Goal: Task Accomplishment & Management: Complete application form

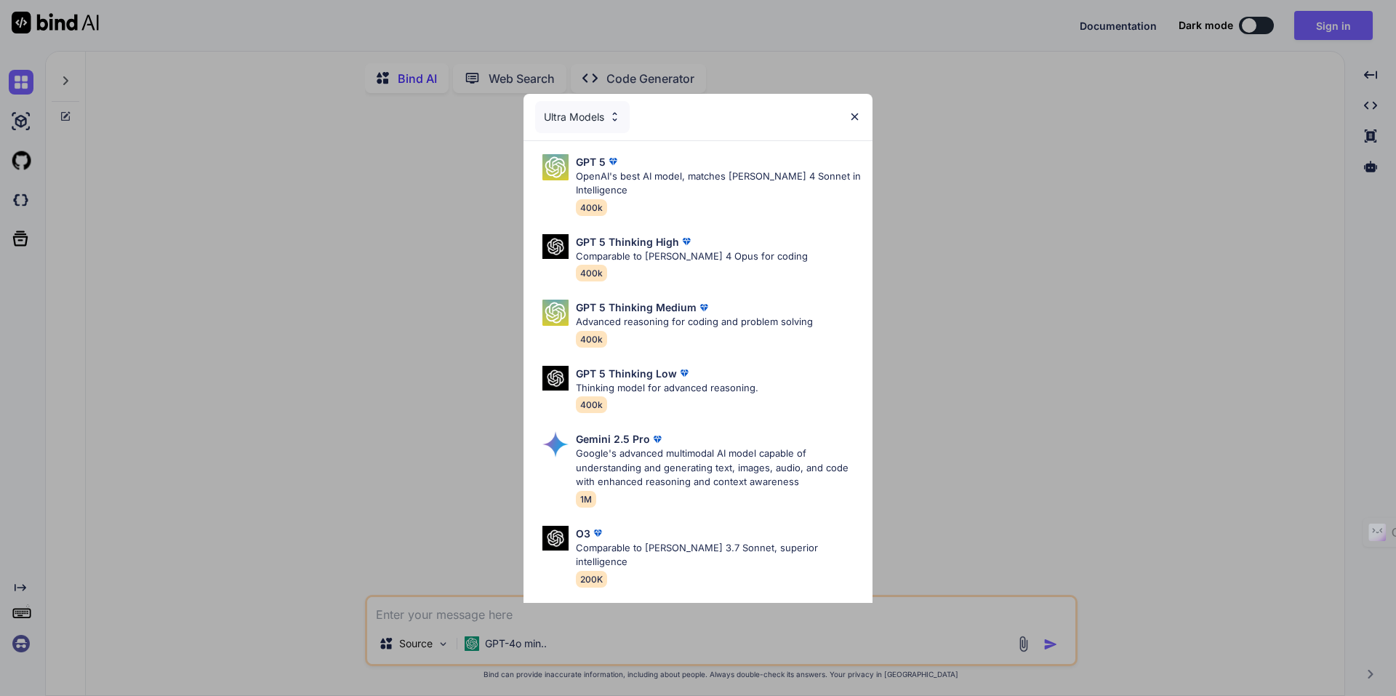
type textarea "x"
click at [607, 190] on p "OpenAI's best AI model, matches Claude 4 Sonnet in Intelligence" at bounding box center [718, 183] width 285 height 28
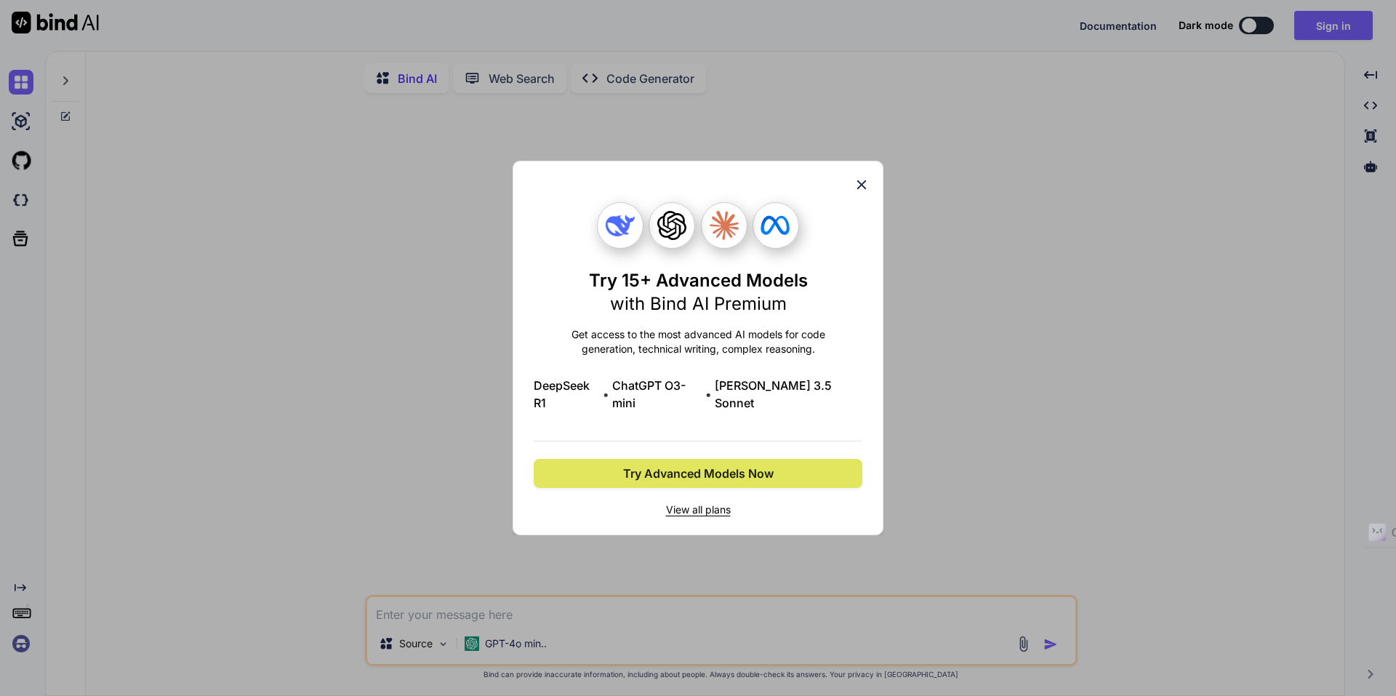
click at [730, 465] on span "Try Advanced Models Now" at bounding box center [698, 473] width 150 height 17
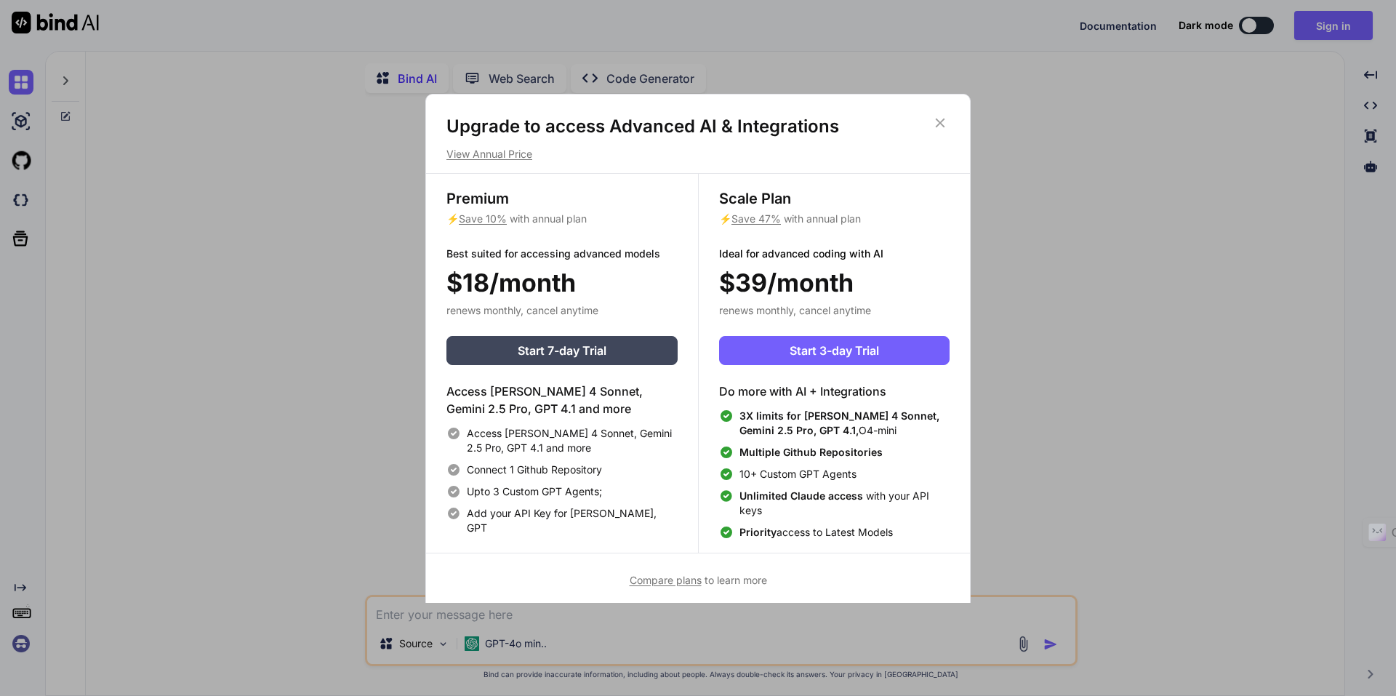
click at [932, 118] on icon at bounding box center [940, 123] width 16 height 16
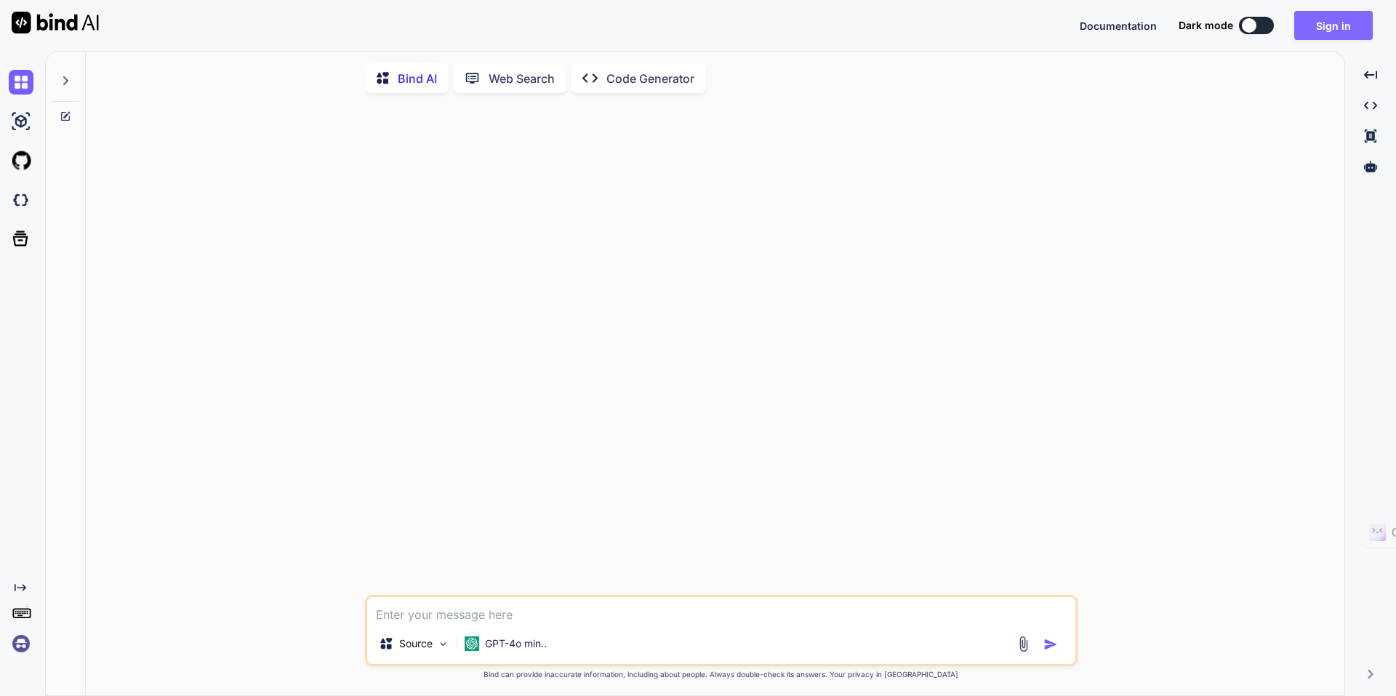
click at [1300, 28] on button "Sign in" at bounding box center [1333, 25] width 79 height 29
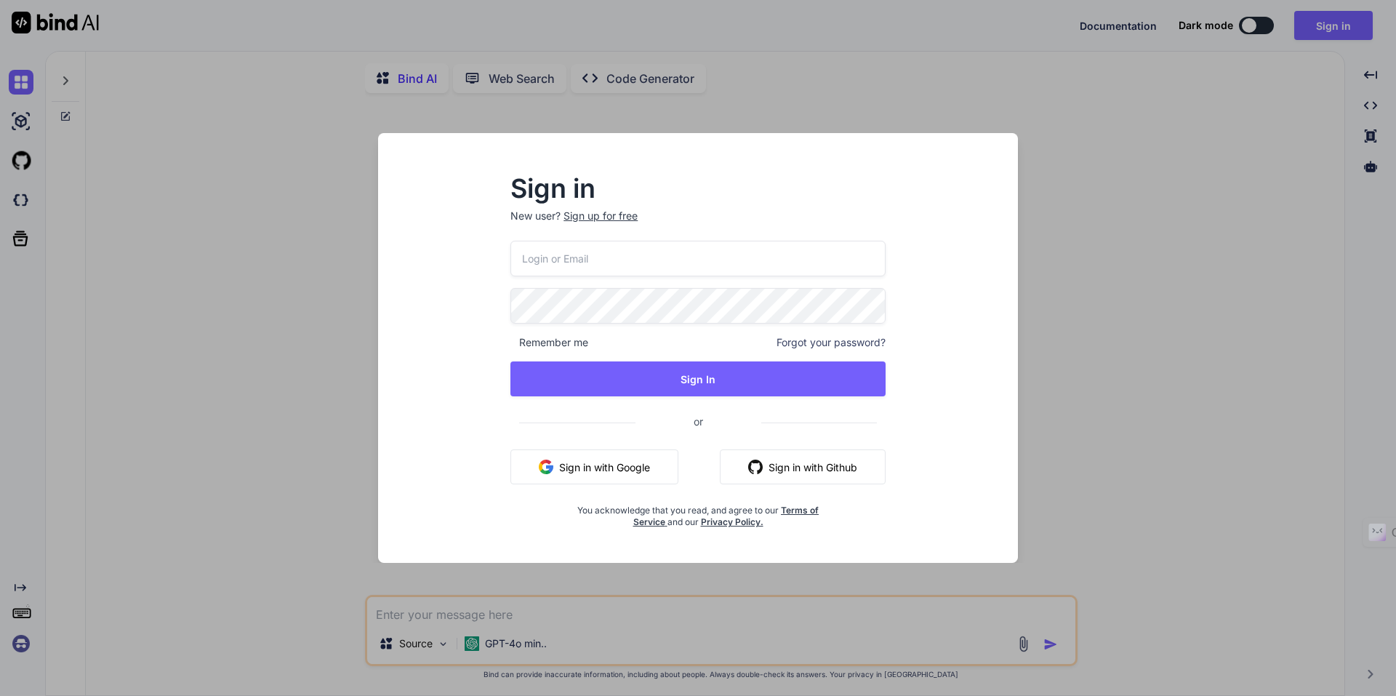
click at [659, 465] on button "Sign in with Google" at bounding box center [594, 466] width 168 height 35
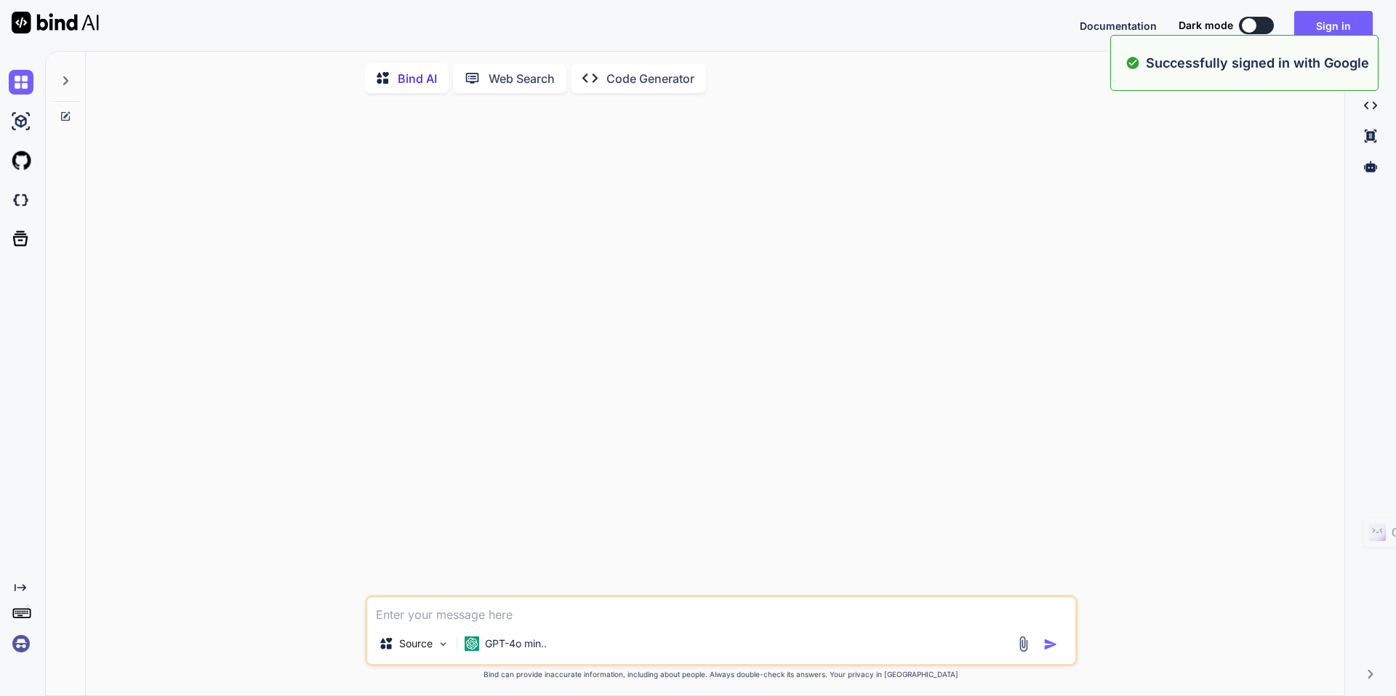
click at [20, 635] on img at bounding box center [21, 643] width 25 height 25
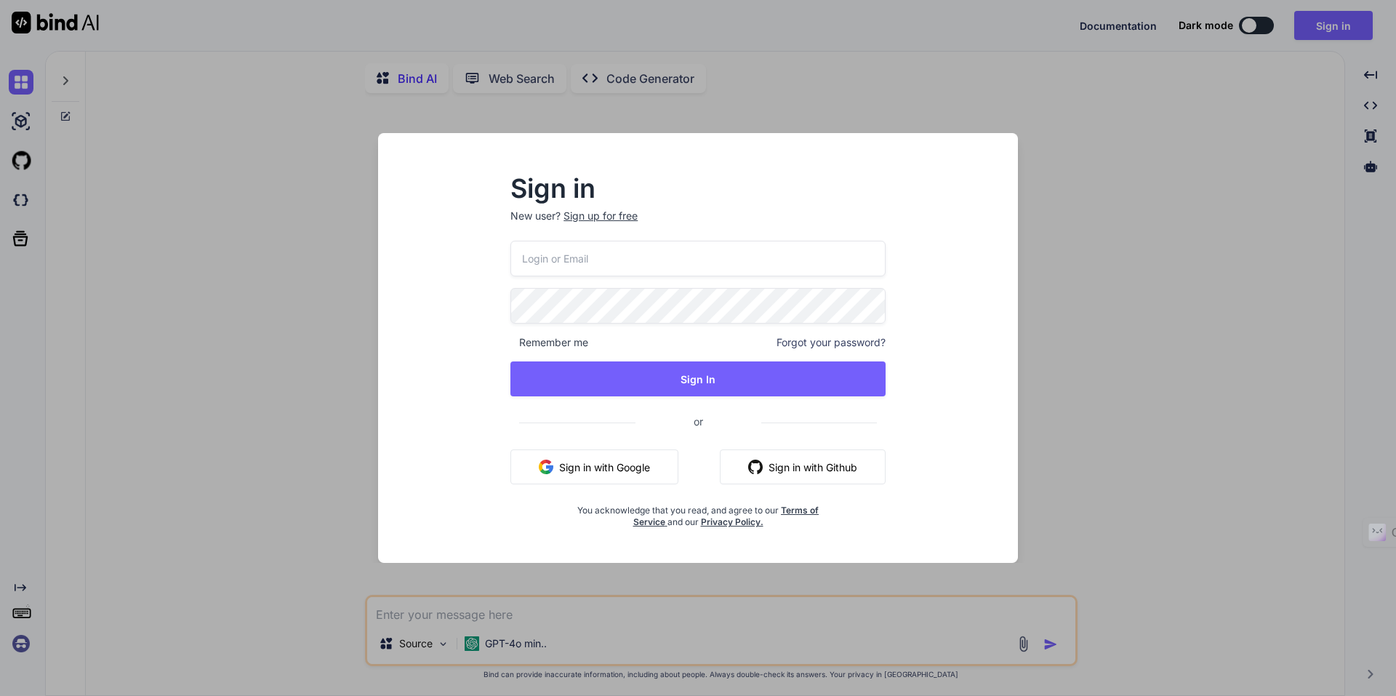
click at [820, 68] on div "Sign in New user? Sign up for free Remember me Forgot your password? Sign In or…" at bounding box center [698, 348] width 1396 height 696
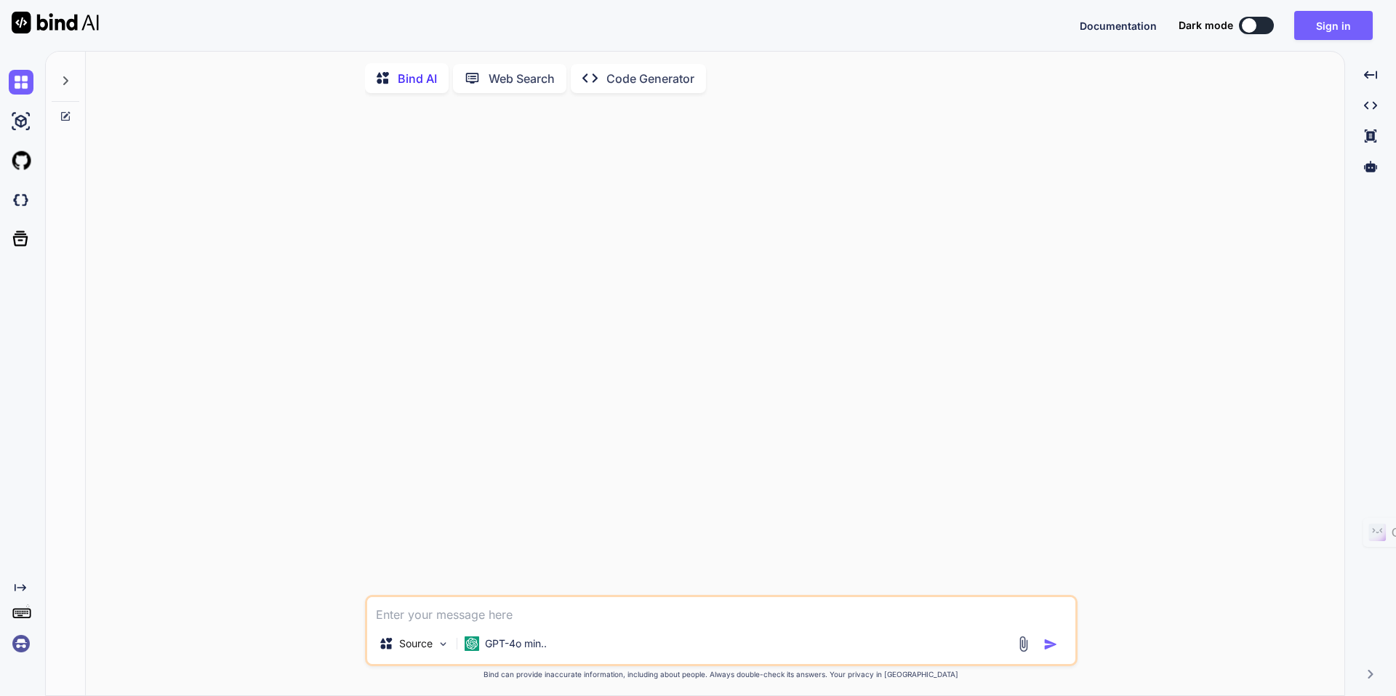
click at [518, 70] on p "Web Search" at bounding box center [521, 78] width 66 height 17
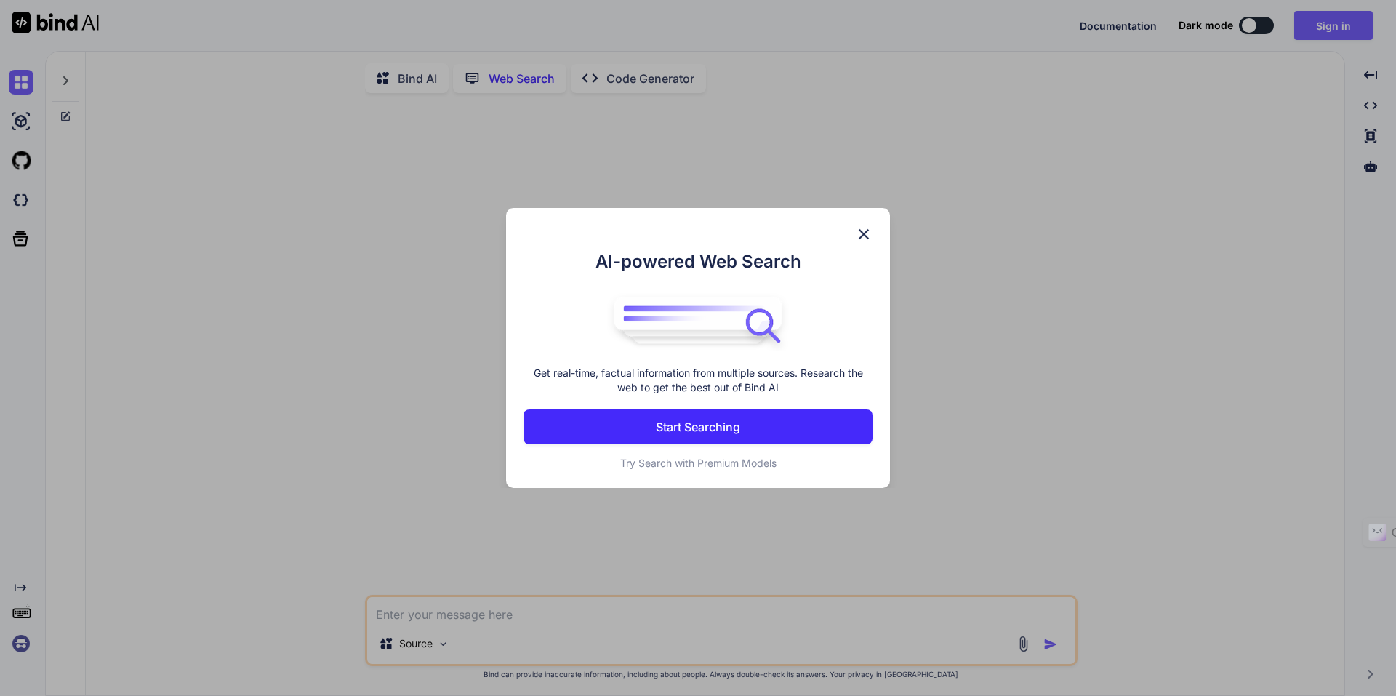
scroll to position [6, 0]
click at [779, 419] on button "Start Searching" at bounding box center [697, 426] width 349 height 35
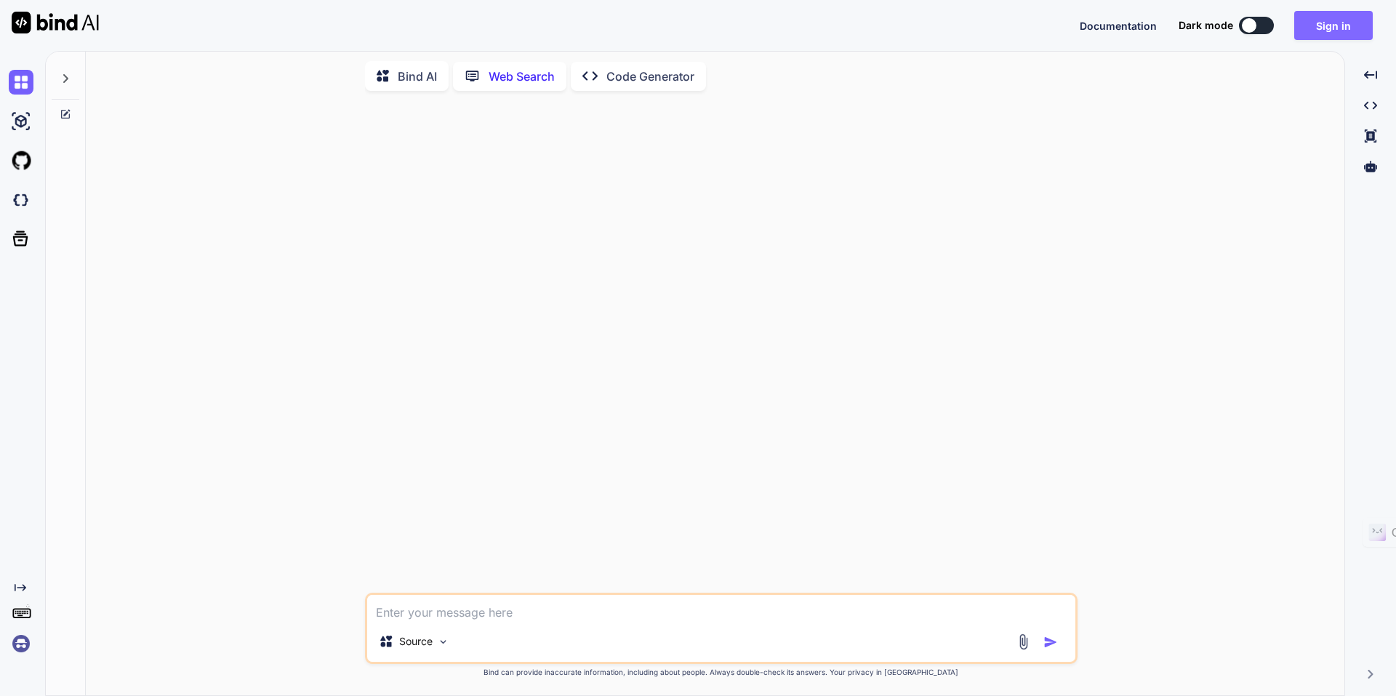
click at [1345, 29] on button "Sign in" at bounding box center [1333, 25] width 79 height 29
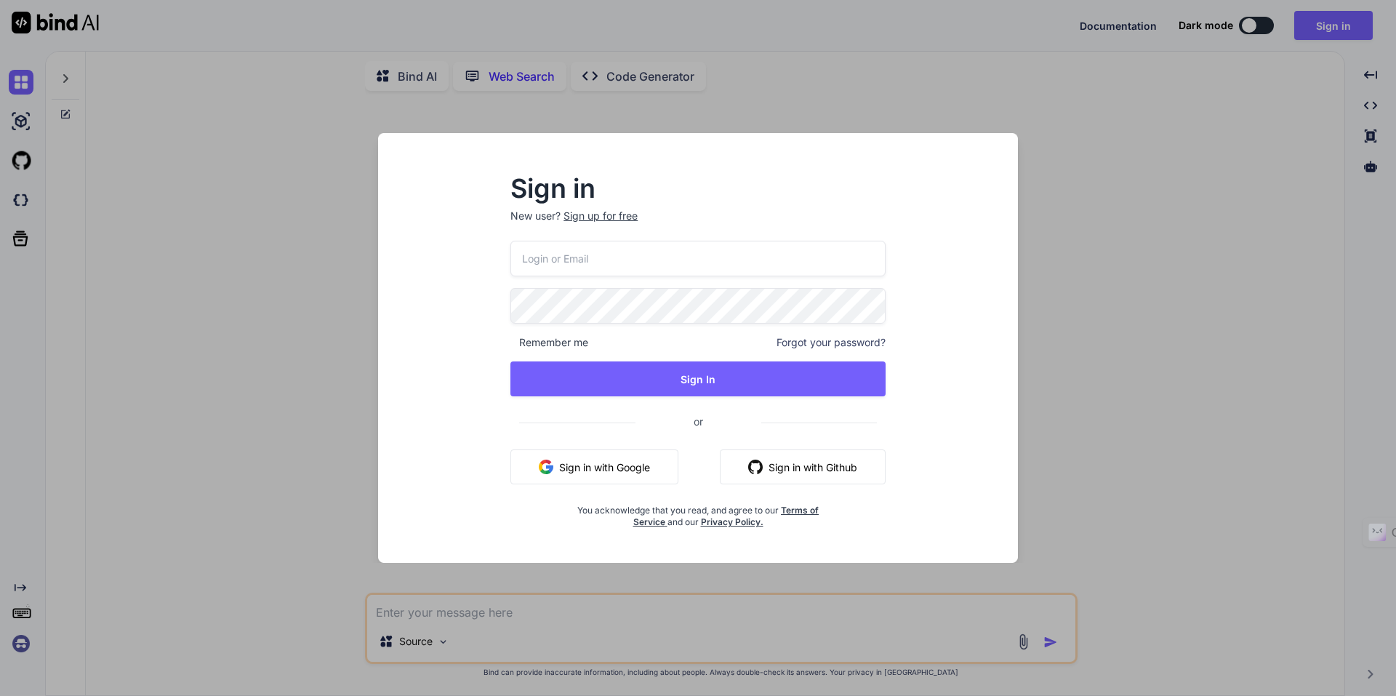
click at [641, 465] on button "Sign in with Google" at bounding box center [594, 466] width 168 height 35
click at [645, 216] on p "New user? Sign up for free" at bounding box center [697, 225] width 375 height 32
click at [623, 216] on div "Sign up for free" at bounding box center [600, 216] width 74 height 15
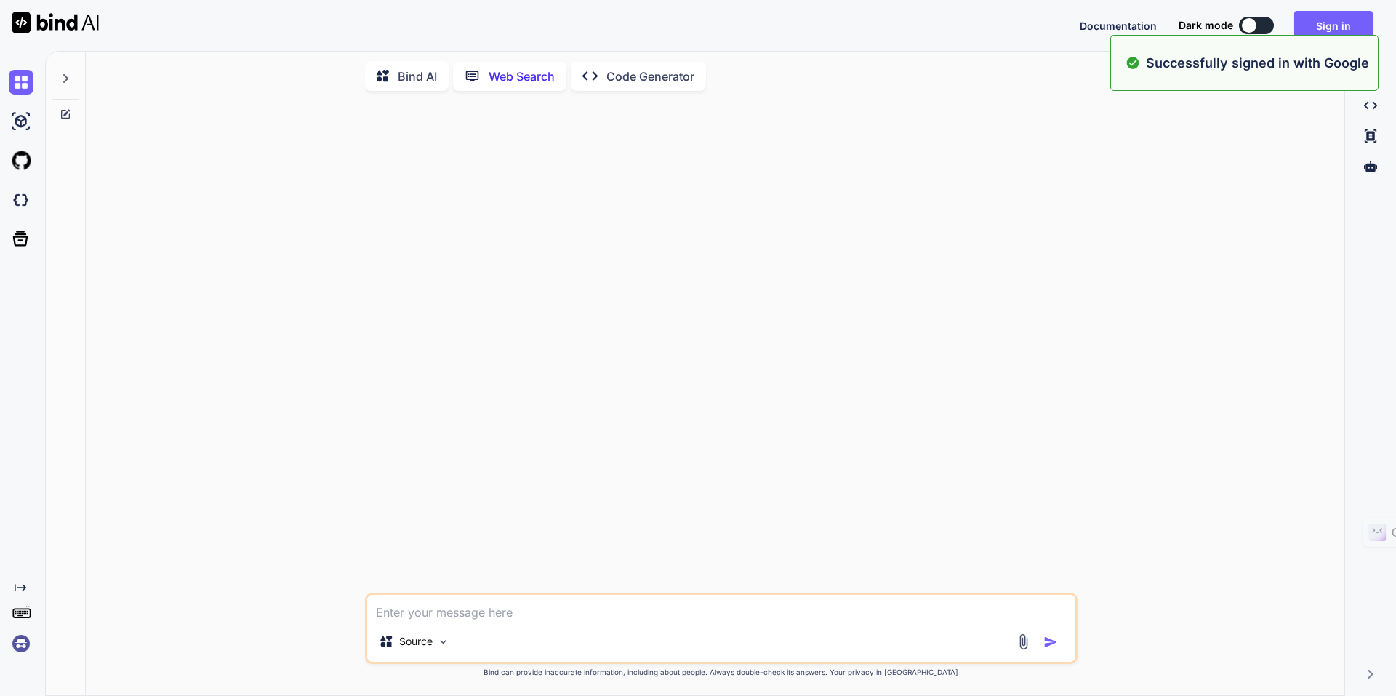
click at [1338, 37] on div "Successfully signed in with Google" at bounding box center [1244, 63] width 268 height 56
click at [1333, 23] on button "Sign in" at bounding box center [1333, 25] width 79 height 29
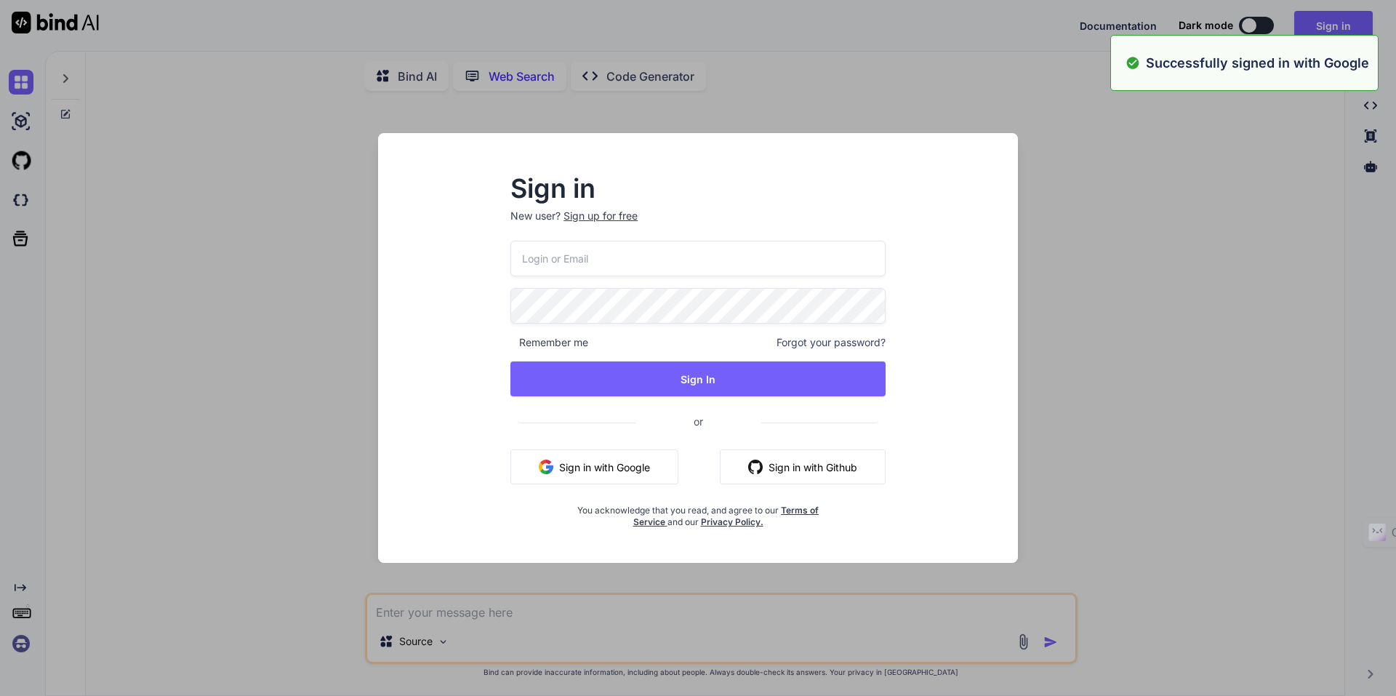
click at [624, 467] on button "Sign in with Google" at bounding box center [594, 466] width 168 height 35
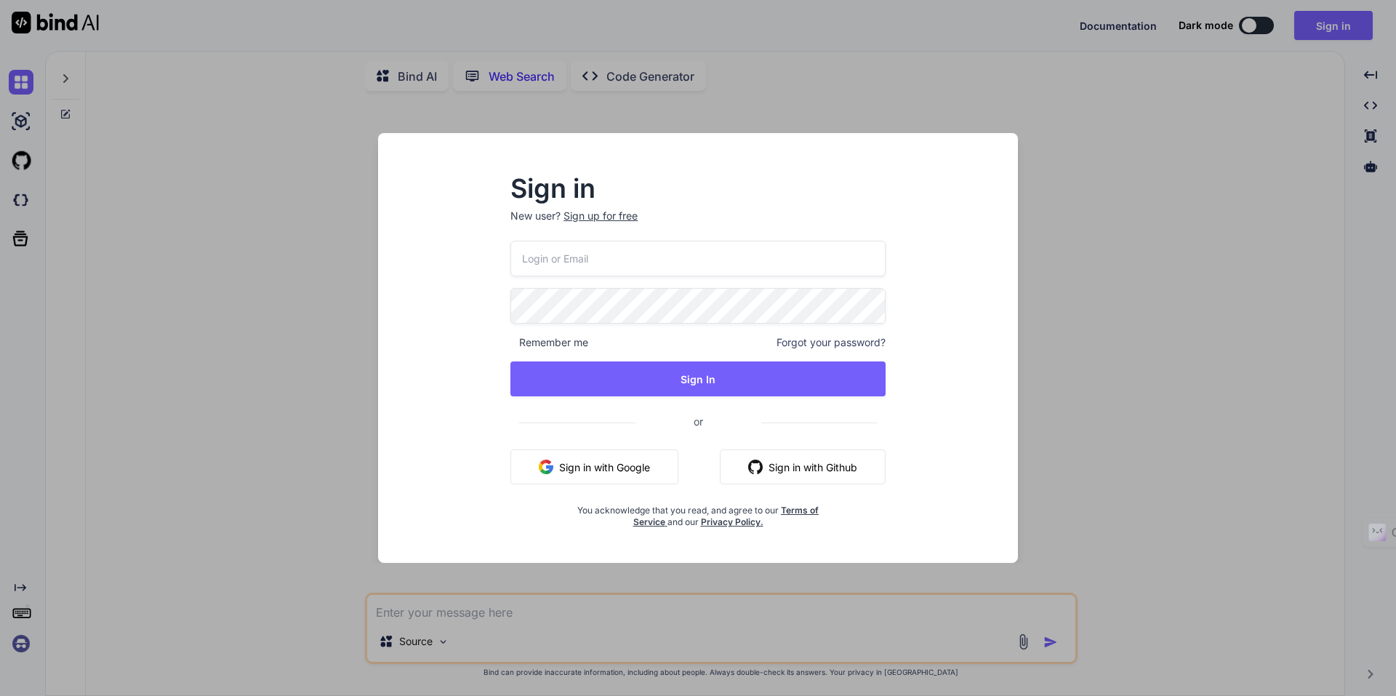
click at [346, 100] on div "Sign in New user? Sign up for free Remember me Forgot your password? Sign In or…" at bounding box center [698, 348] width 1396 height 696
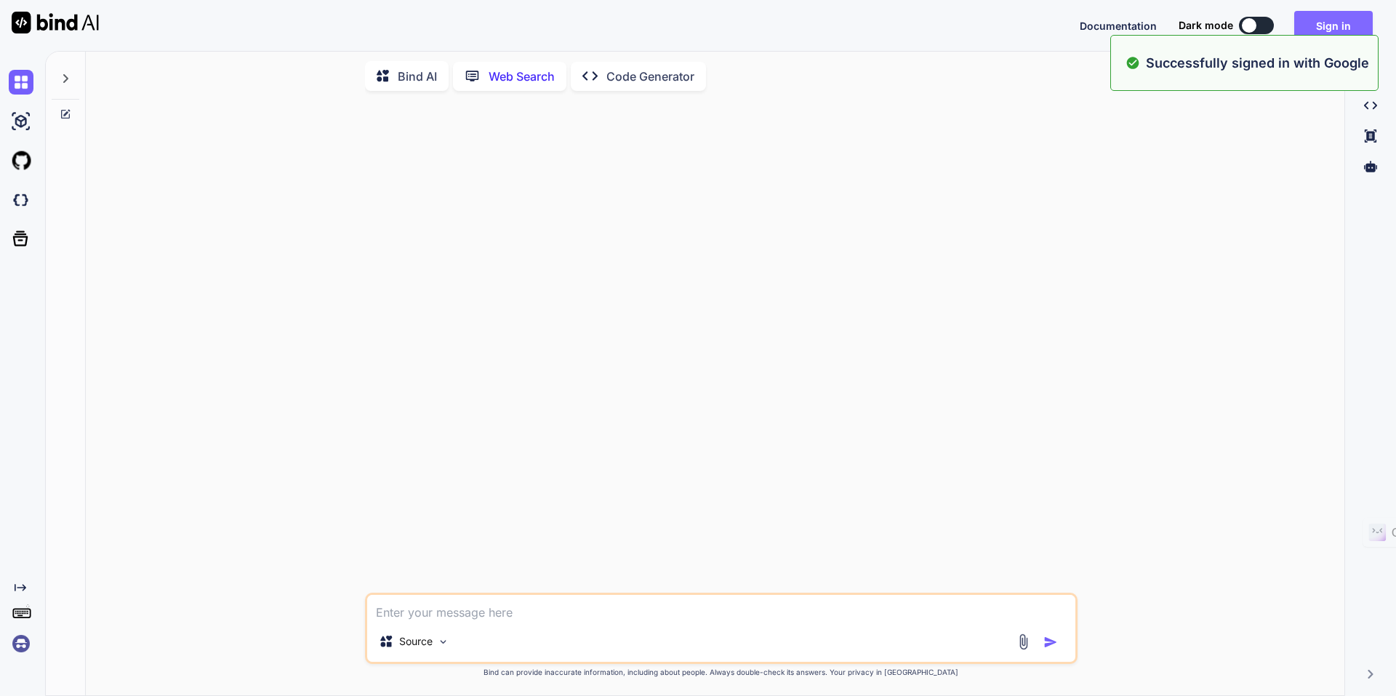
click at [1340, 15] on button "Sign in" at bounding box center [1333, 25] width 79 height 29
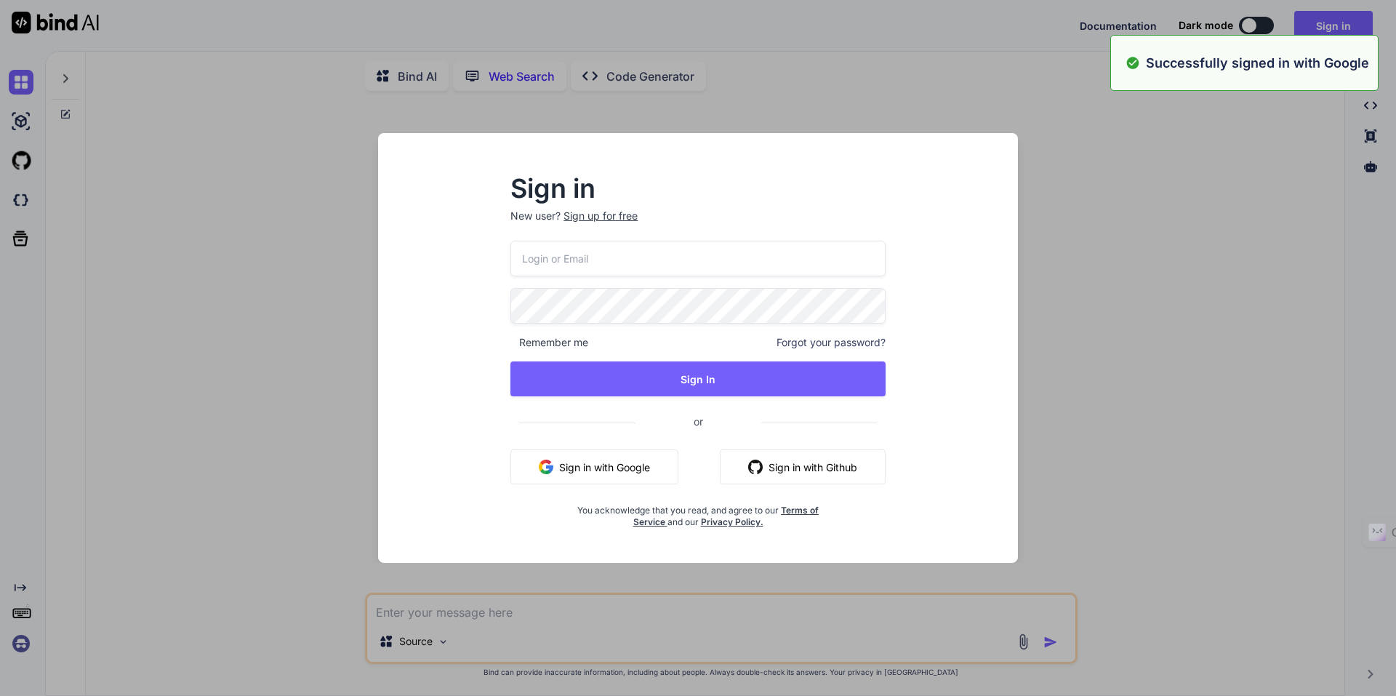
click at [585, 220] on div "Sign up for free" at bounding box center [600, 216] width 74 height 15
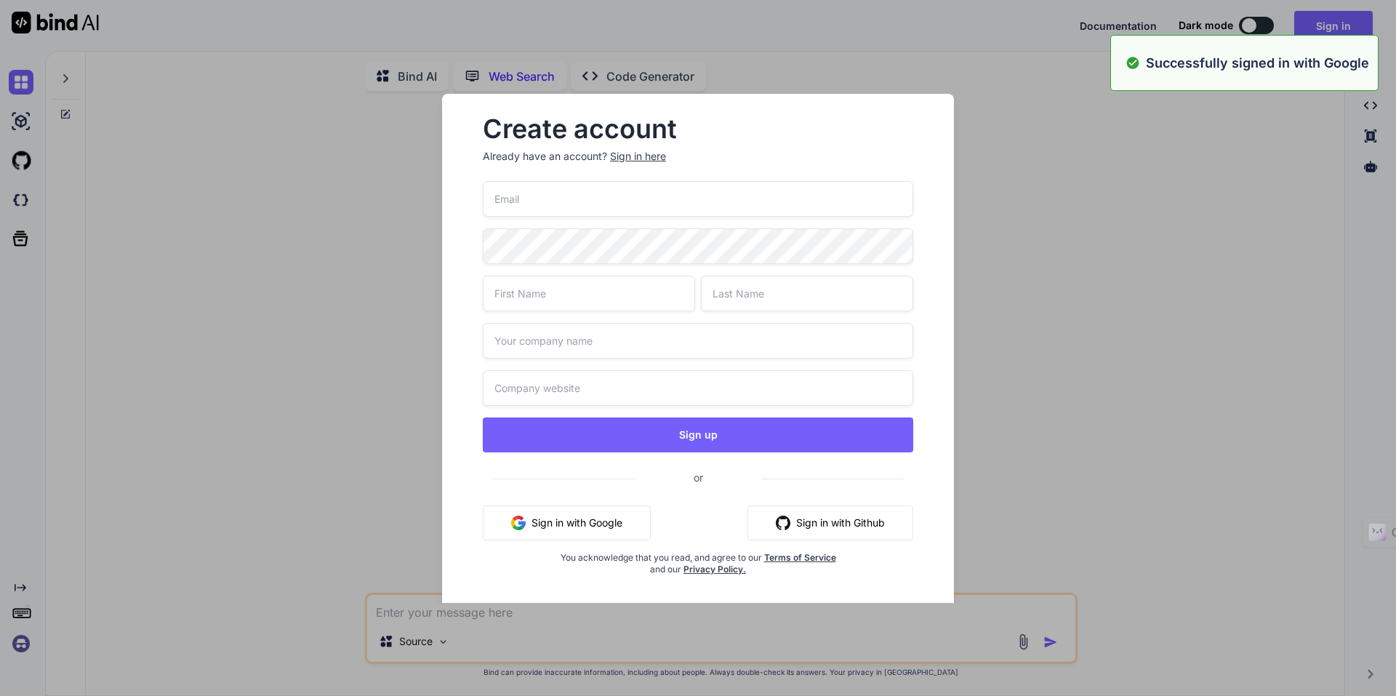
click at [568, 197] on input "email" at bounding box center [698, 199] width 430 height 36
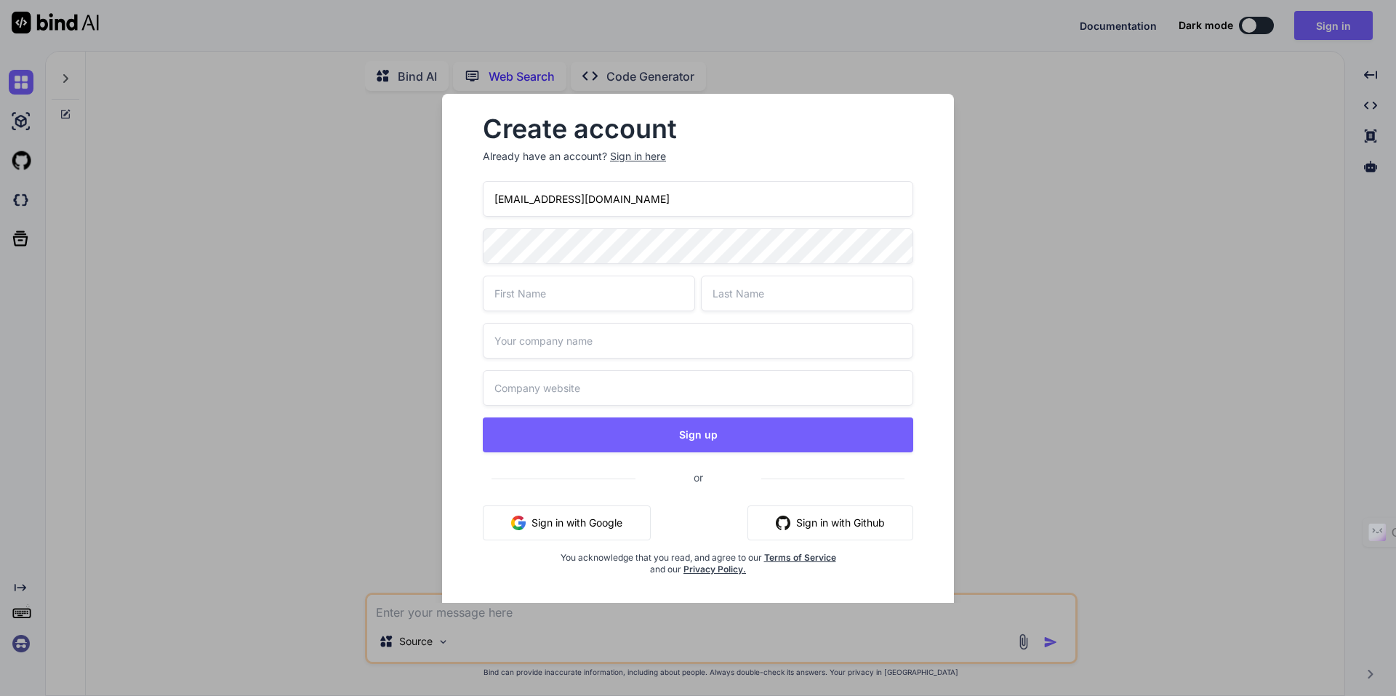
type input "collaronello@gmail.com"
click at [382, 249] on div "Create account Already have an account? Sign in here collaronello@gmail.com Sig…" at bounding box center [698, 348] width 1396 height 696
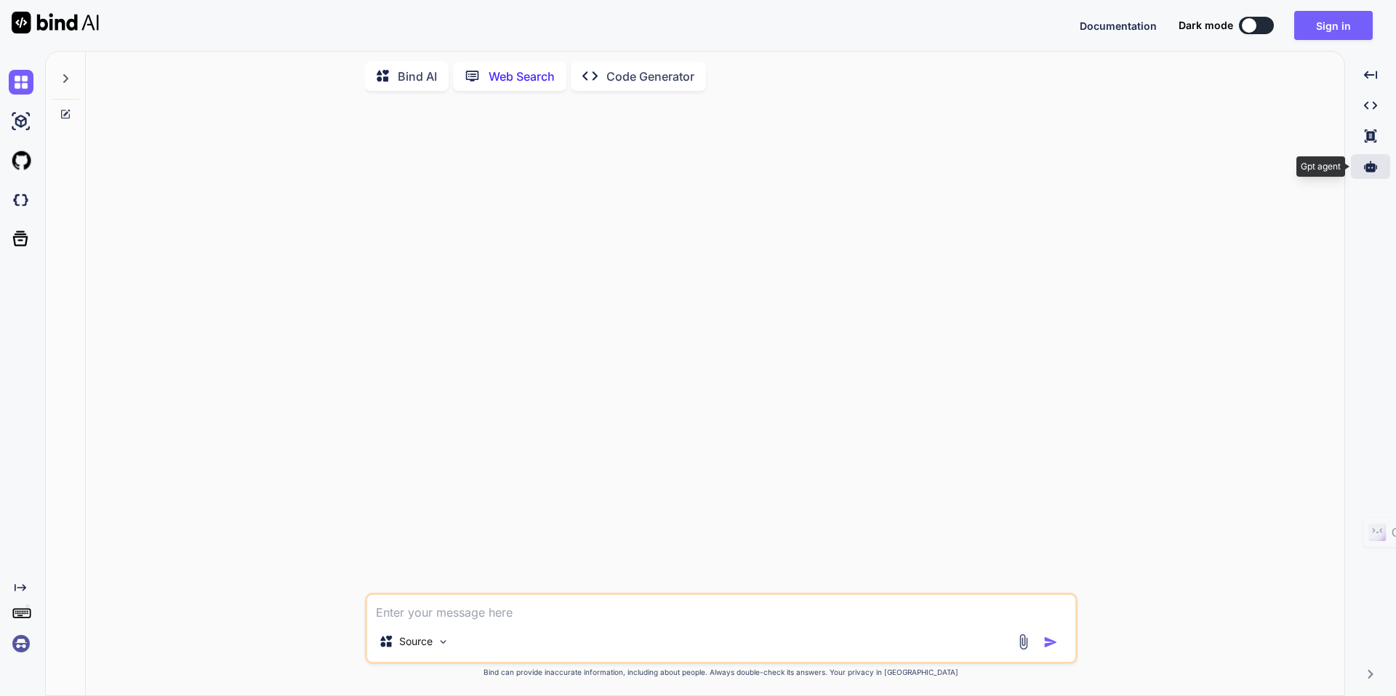
click at [1368, 171] on icon at bounding box center [1370, 166] width 13 height 11
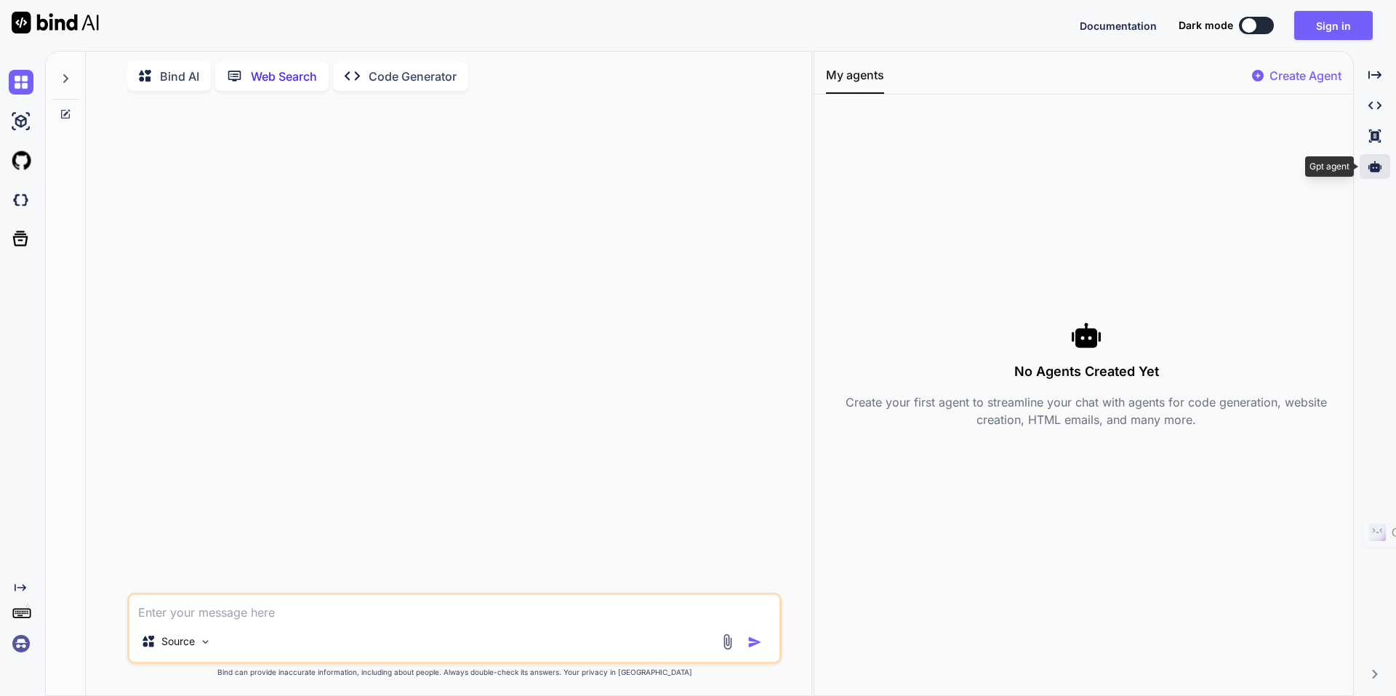
click at [1368, 171] on icon at bounding box center [1374, 166] width 13 height 13
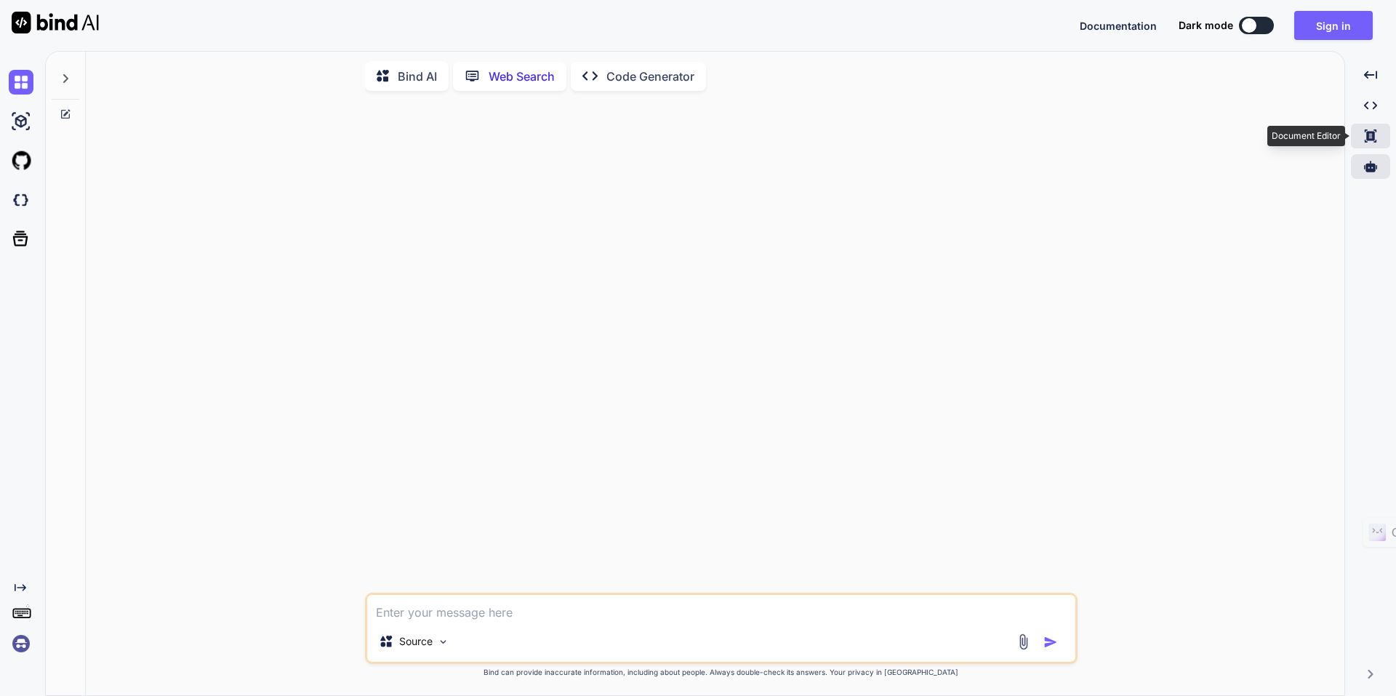
click at [1375, 139] on icon "Created with Pixso." at bounding box center [1370, 135] width 13 height 13
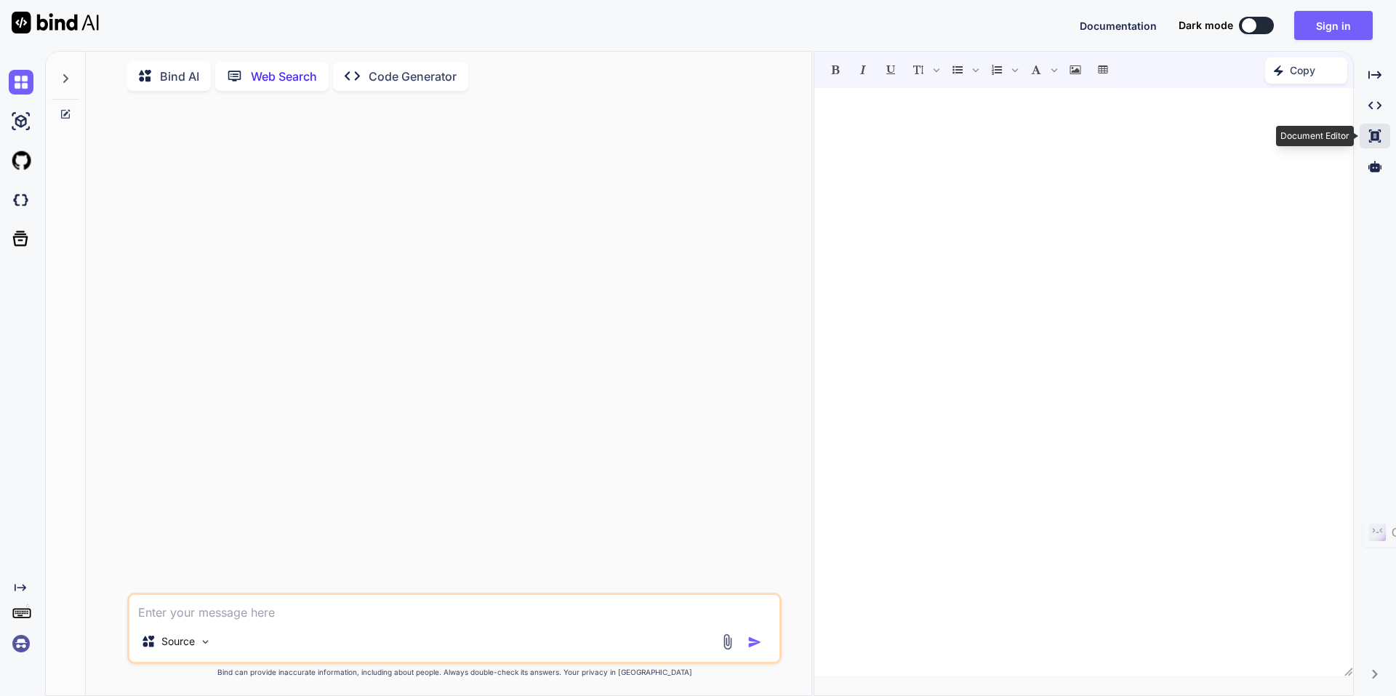
click at [1375, 139] on icon at bounding box center [1375, 135] width 12 height 13
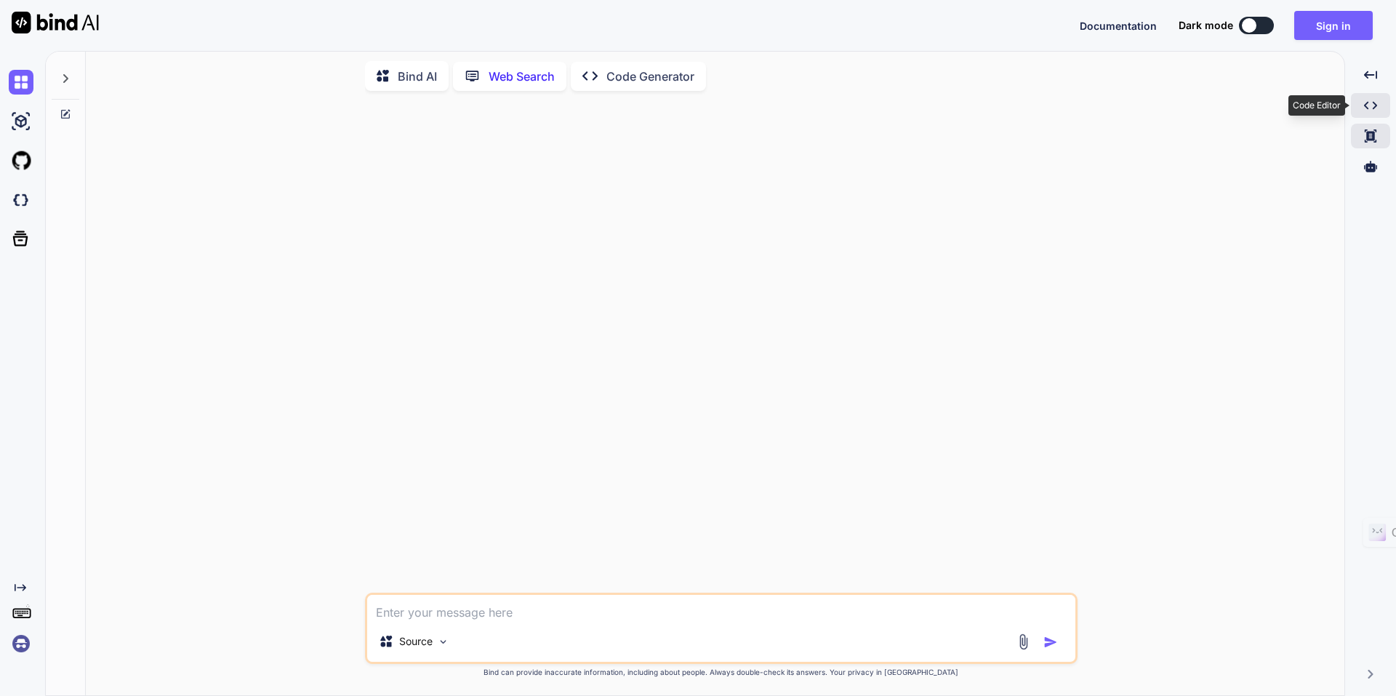
click at [1381, 111] on div "Created with Pixso." at bounding box center [1370, 105] width 39 height 25
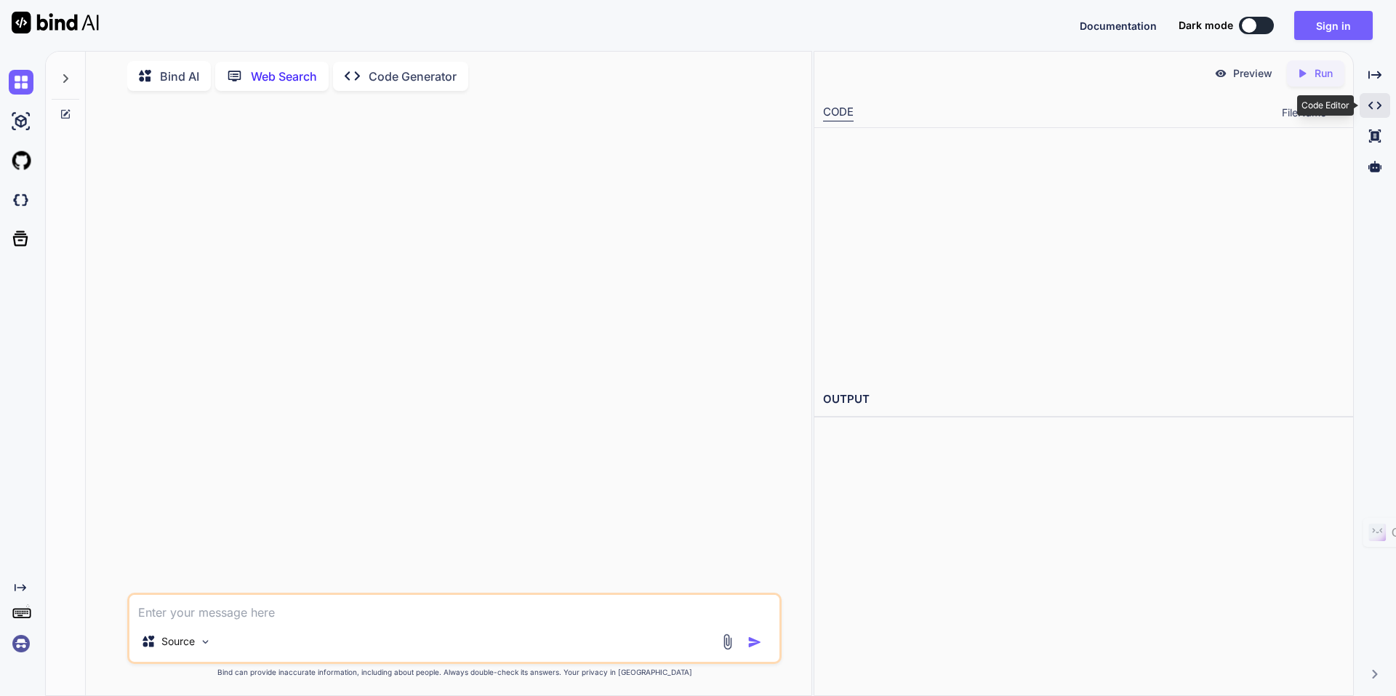
click at [1381, 111] on div "Created with Pixso." at bounding box center [1374, 105] width 31 height 25
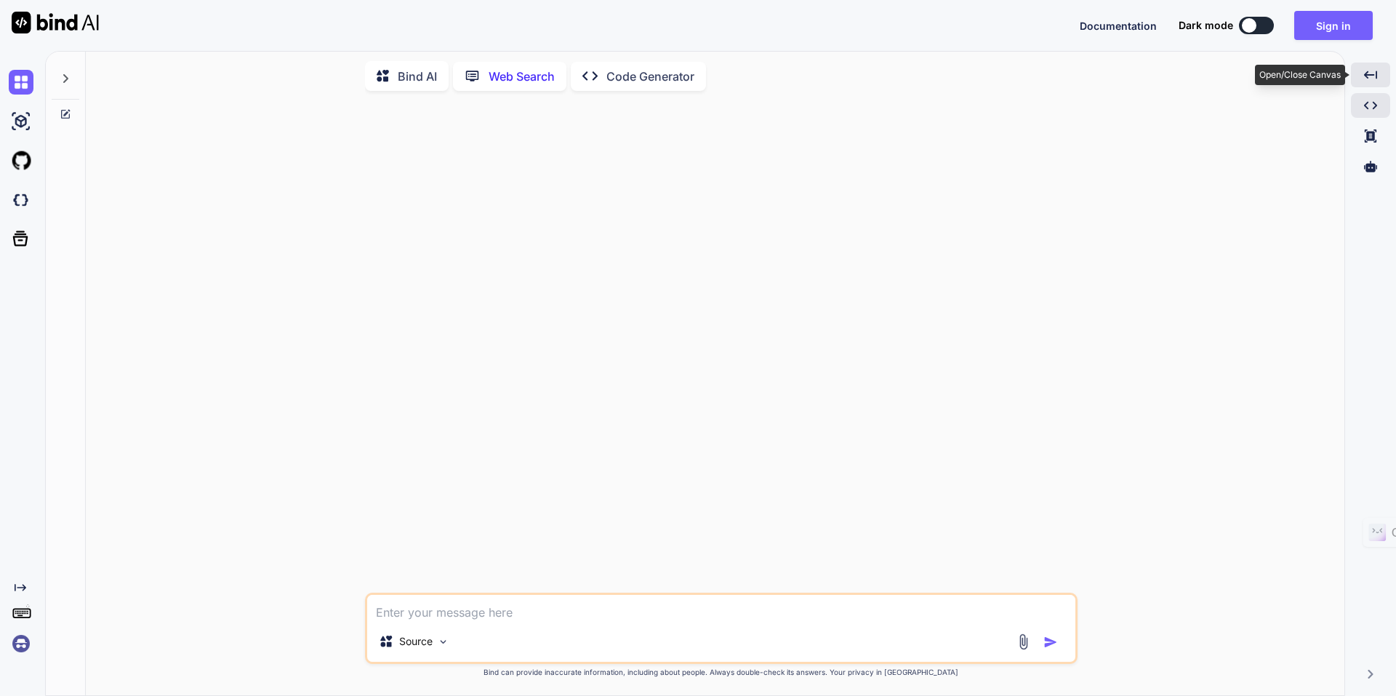
click at [1380, 81] on div "Created with Pixso." at bounding box center [1370, 75] width 39 height 25
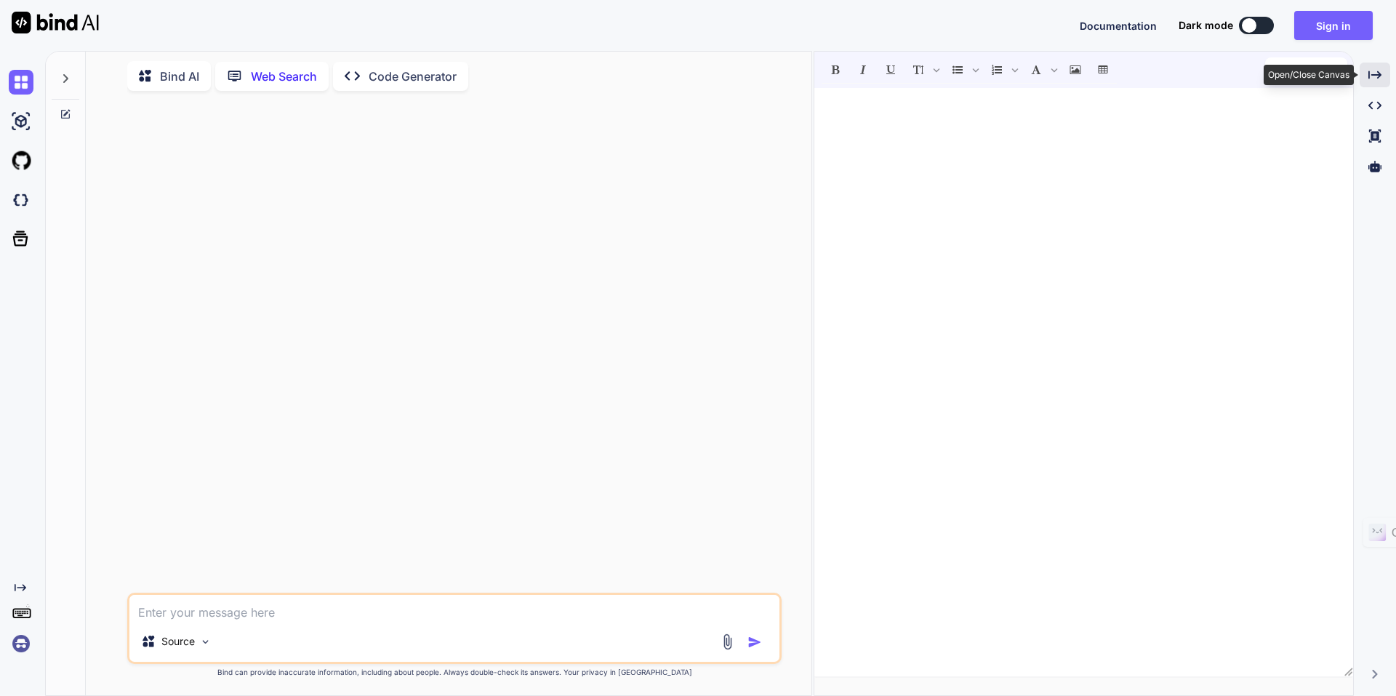
click at [1380, 81] on icon "Created with Pixso." at bounding box center [1374, 74] width 13 height 13
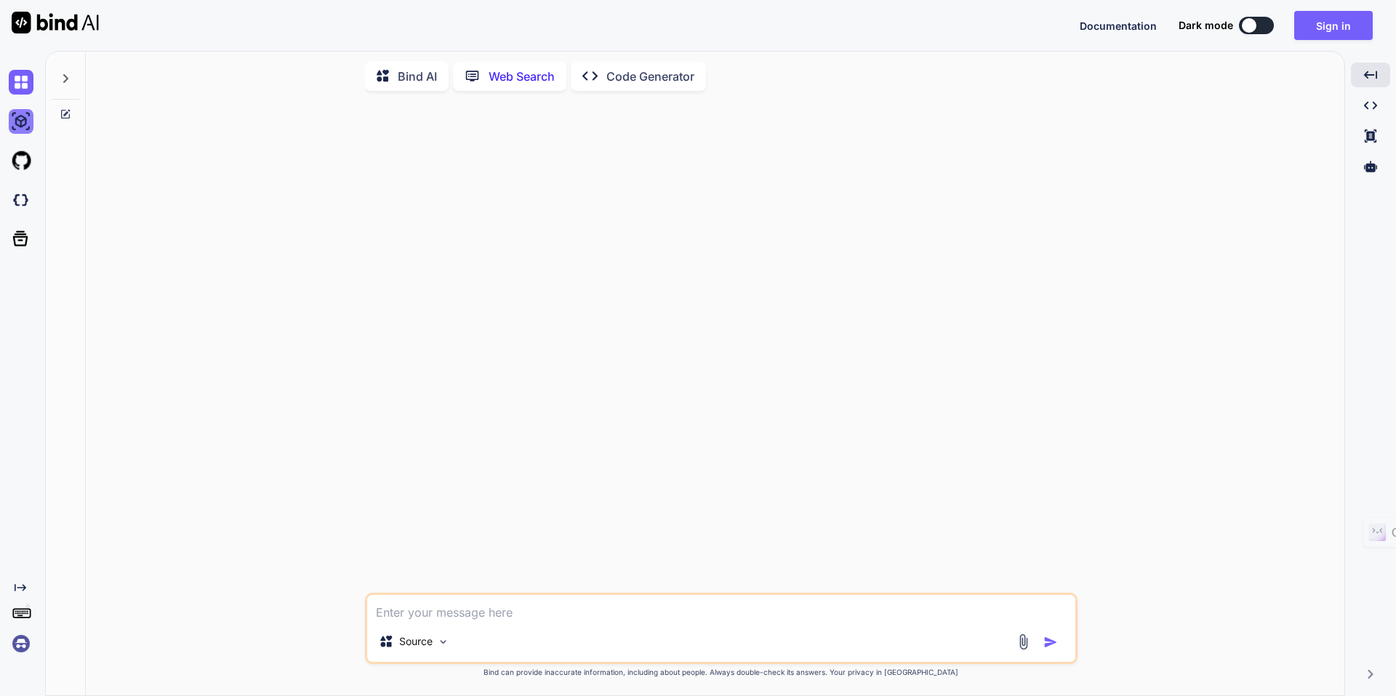
click at [29, 111] on img at bounding box center [21, 121] width 25 height 25
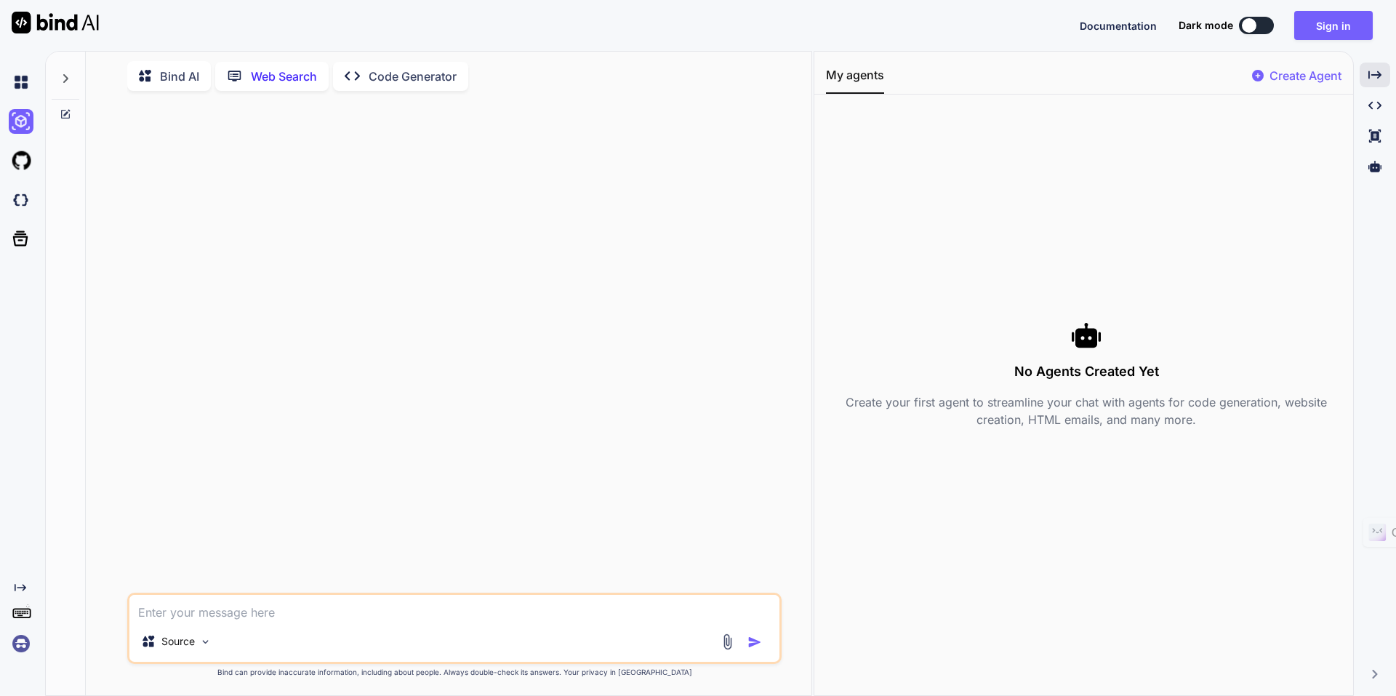
click at [46, 21] on img at bounding box center [55, 23] width 87 height 22
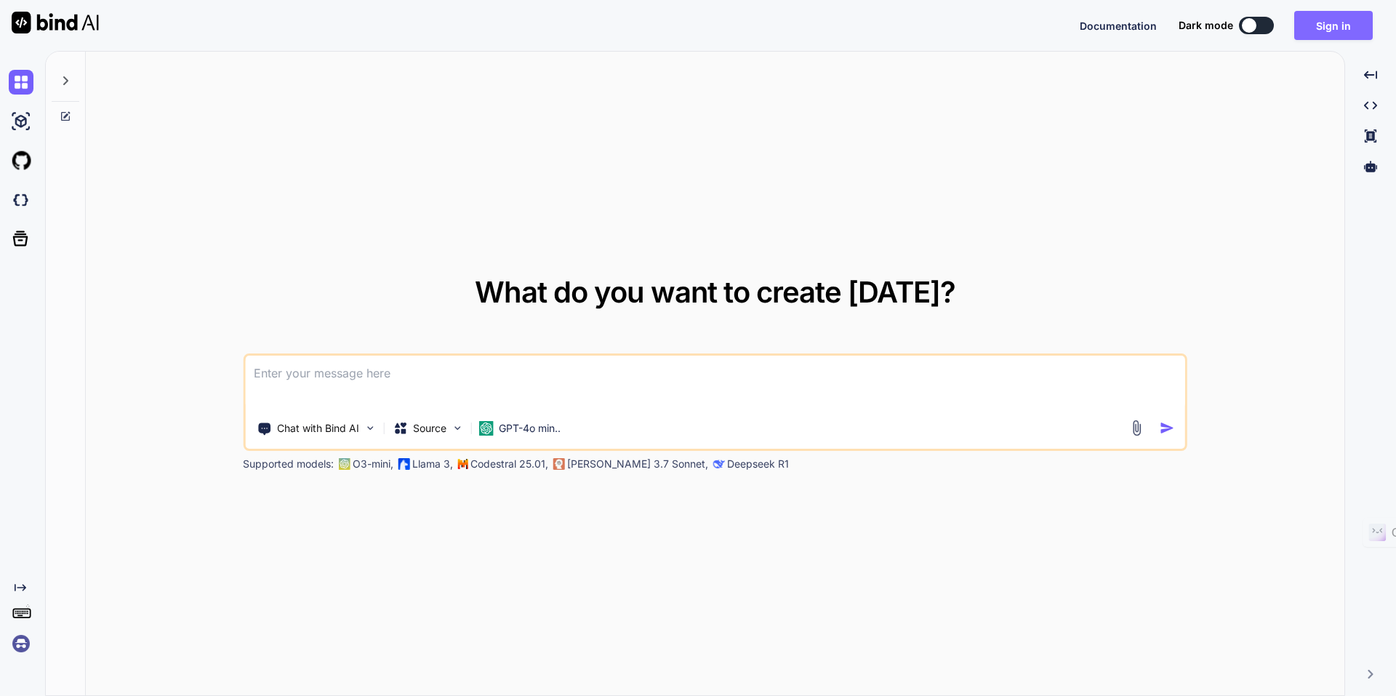
click at [1326, 27] on button "Sign in" at bounding box center [1333, 25] width 79 height 29
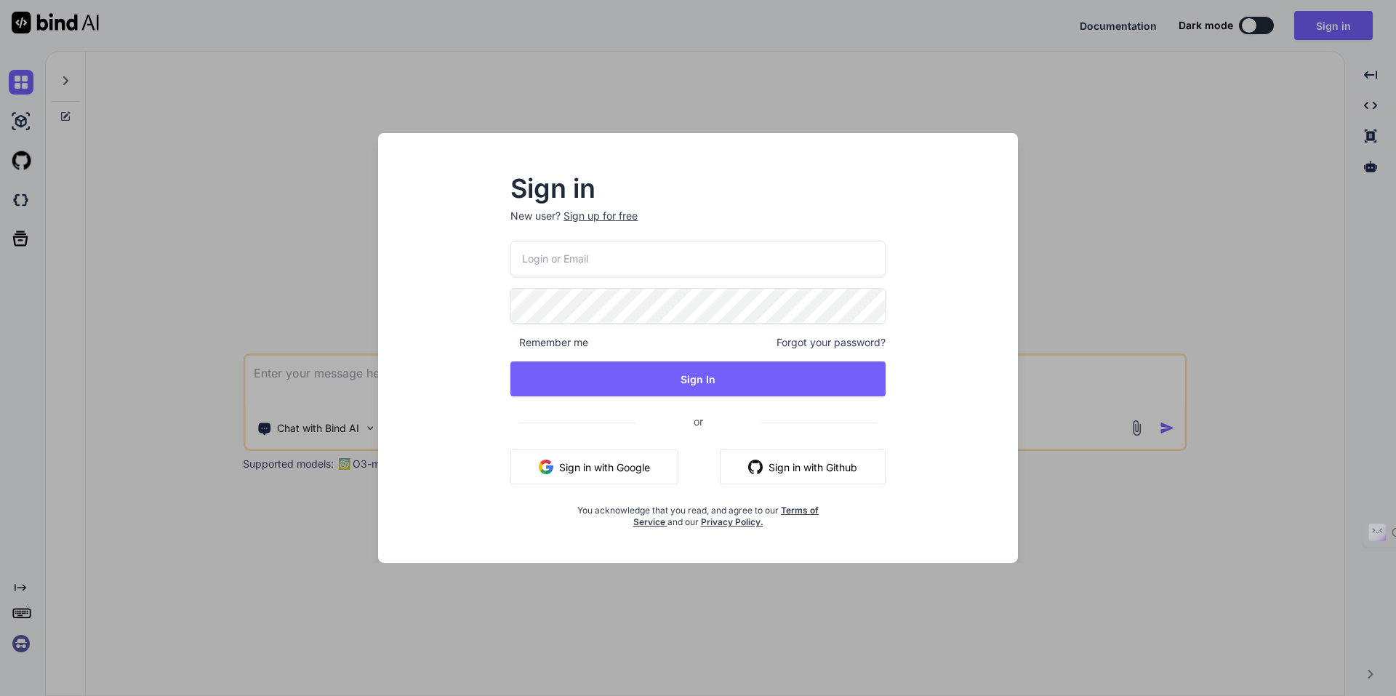
click at [602, 469] on button "Sign in with Google" at bounding box center [594, 466] width 168 height 35
click at [612, 459] on button "Sign in with Google" at bounding box center [594, 466] width 168 height 35
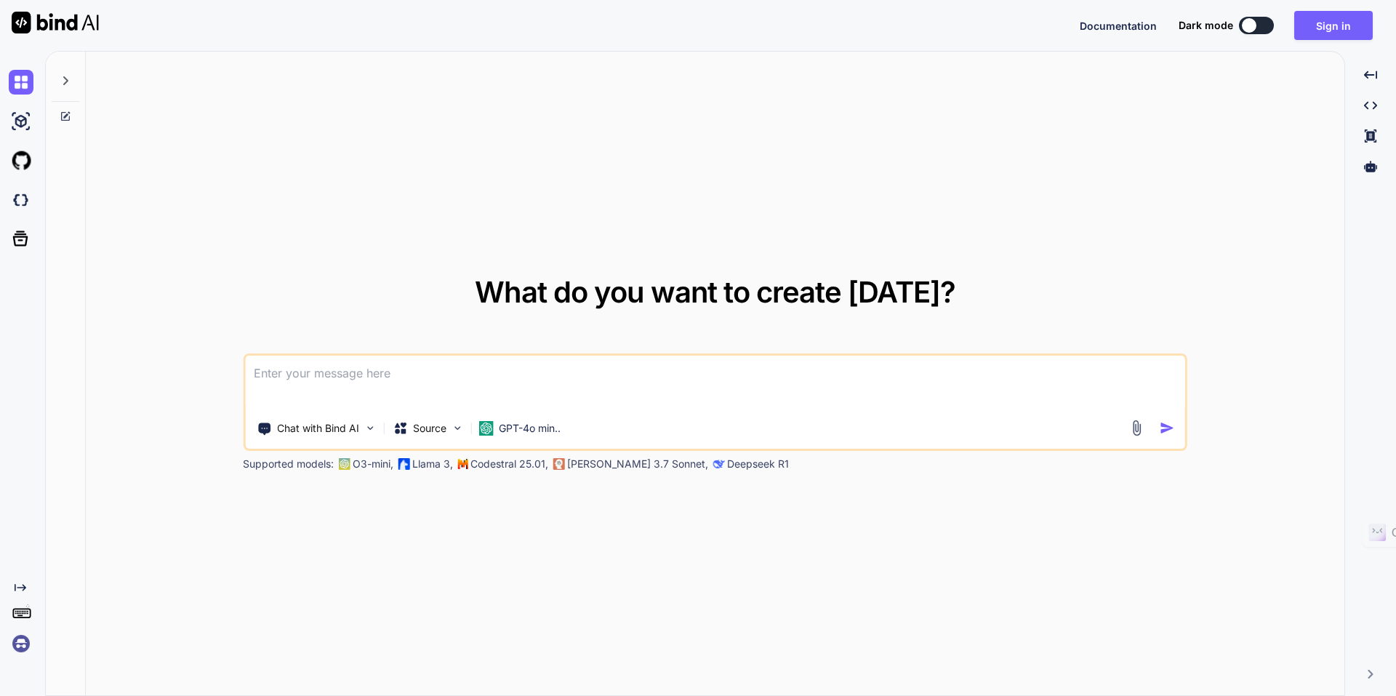
click at [634, 464] on p "[PERSON_NAME] 3.7 Sonnet," at bounding box center [637, 464] width 141 height 15
click at [366, 428] on img at bounding box center [369, 428] width 12 height 12
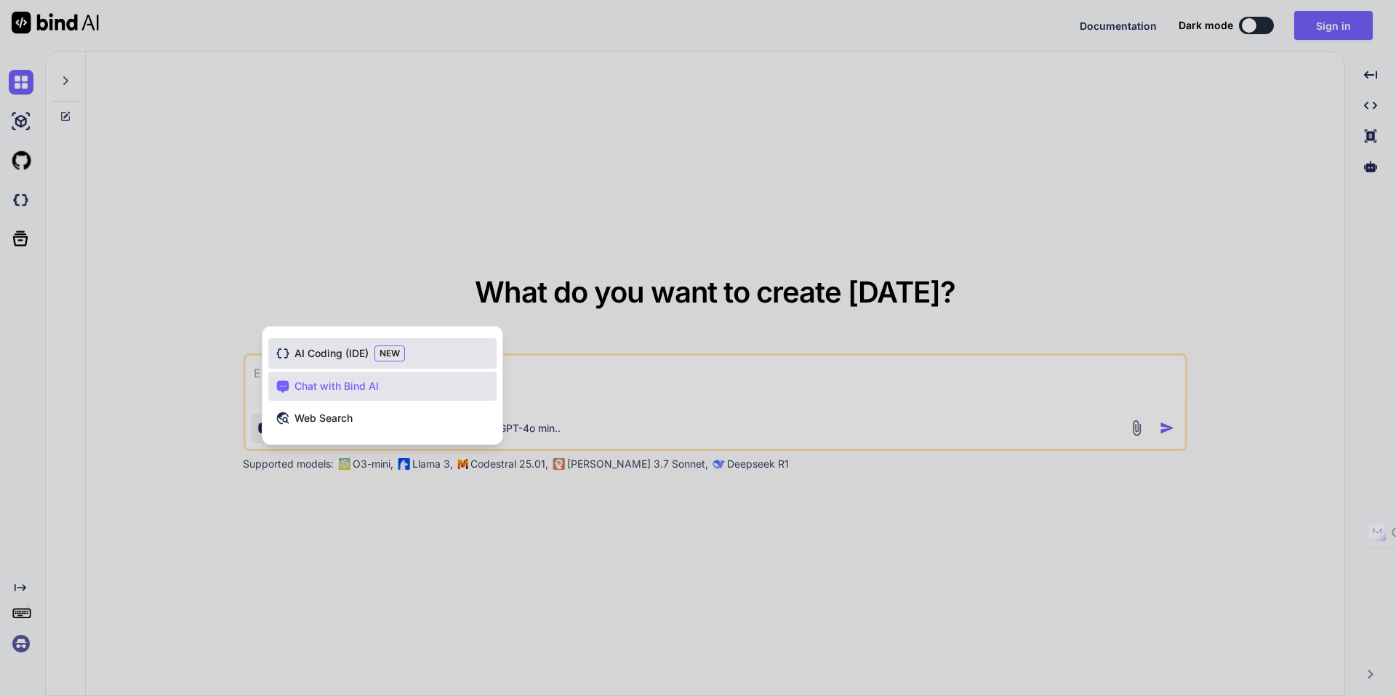
click at [401, 361] on span "NEW" at bounding box center [389, 353] width 31 height 16
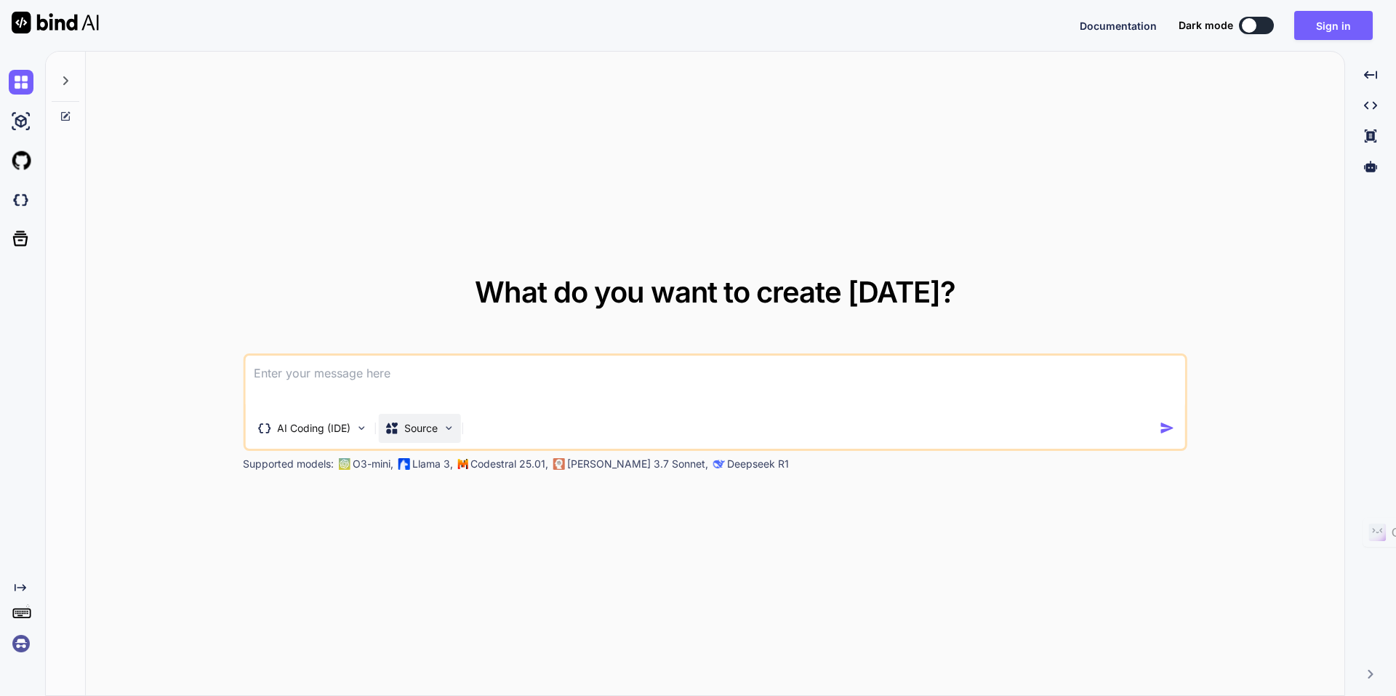
click at [430, 434] on p "Source" at bounding box center [420, 428] width 33 height 15
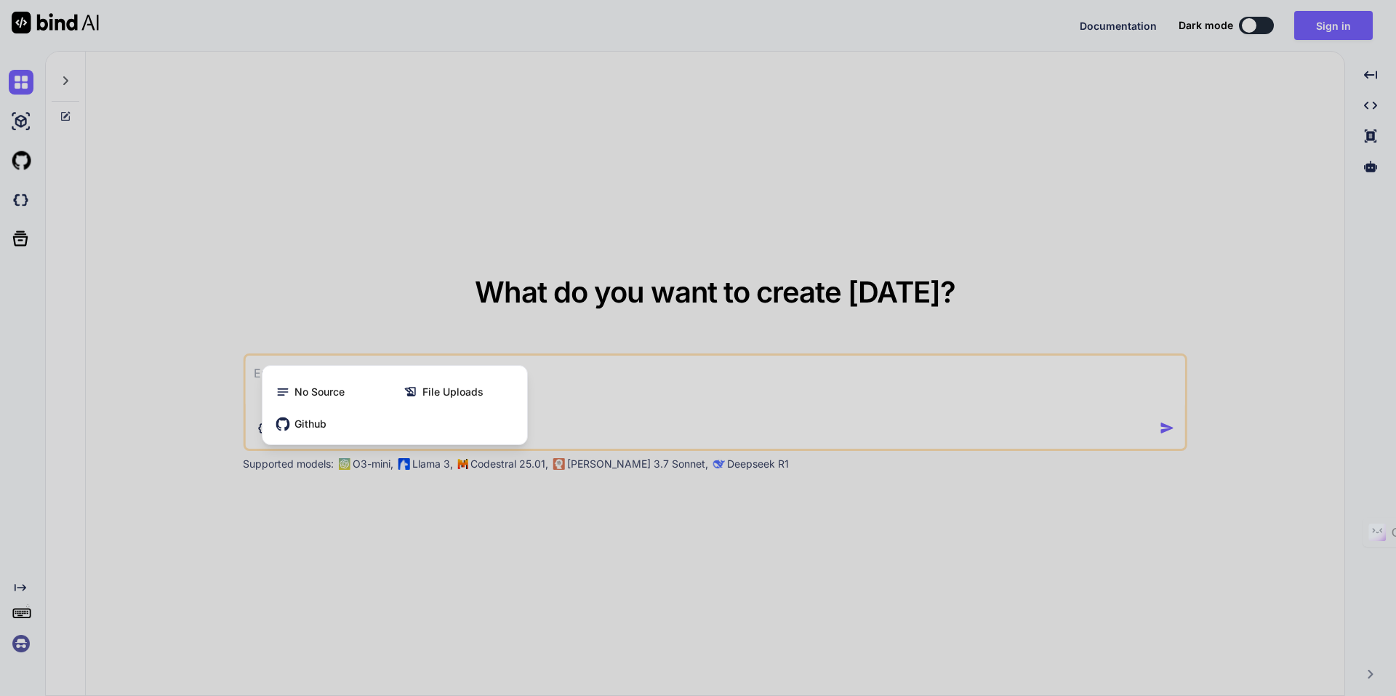
click at [632, 403] on div at bounding box center [698, 348] width 1396 height 696
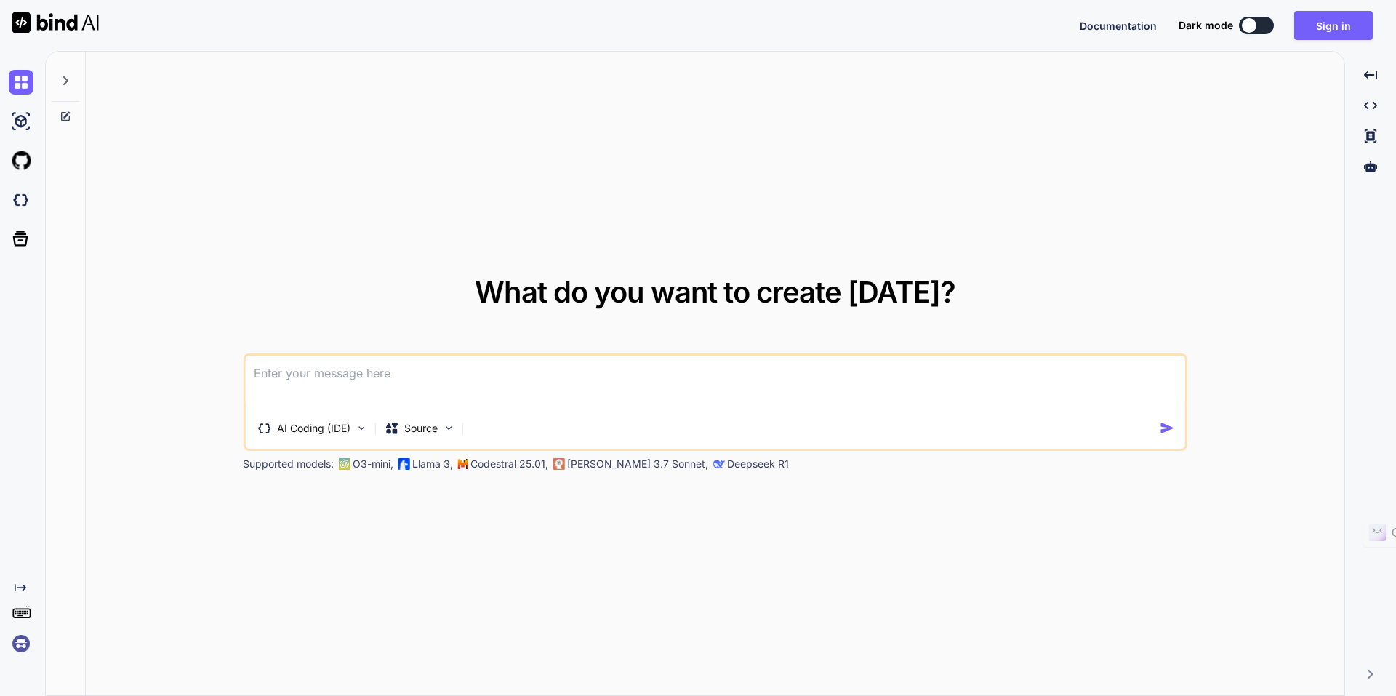
click at [474, 465] on p "Codestral 25.01," at bounding box center [509, 464] width 78 height 15
click at [20, 611] on rect at bounding box center [20, 611] width 1 height 1
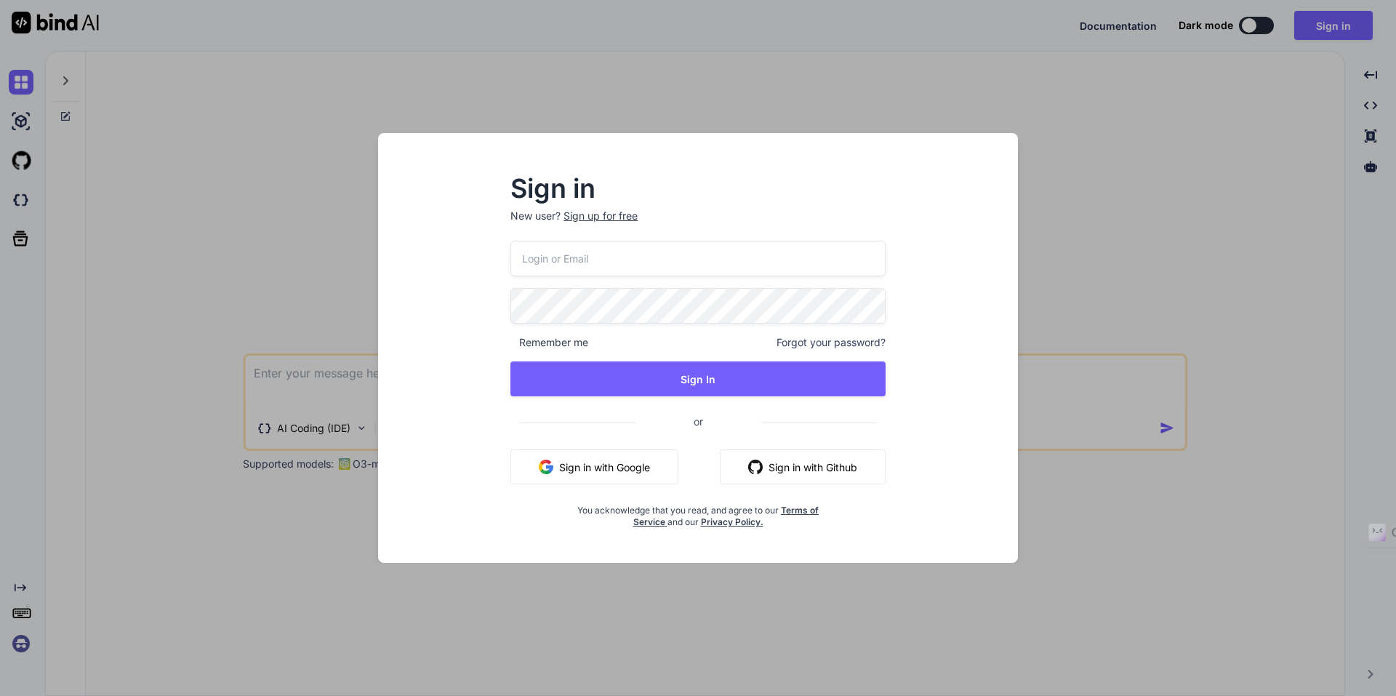
click at [20, 611] on div "Sign in New user? Sign up for free Remember me Forgot your password? Sign In or…" at bounding box center [698, 348] width 1396 height 696
